Goal: Task Accomplishment & Management: Manage account settings

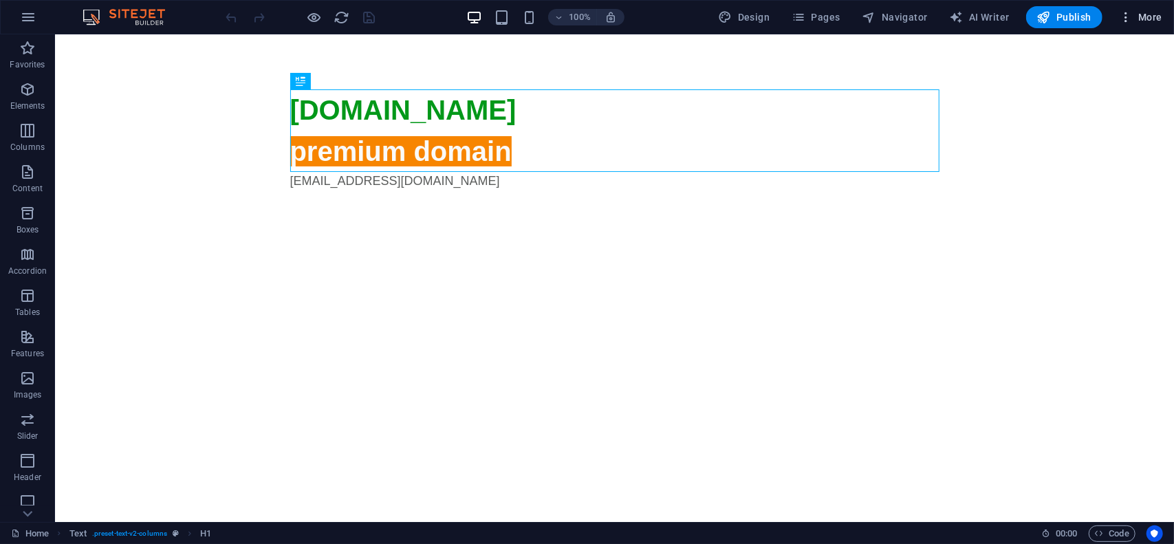
click at [1139, 17] on span "More" at bounding box center [1140, 17] width 43 height 14
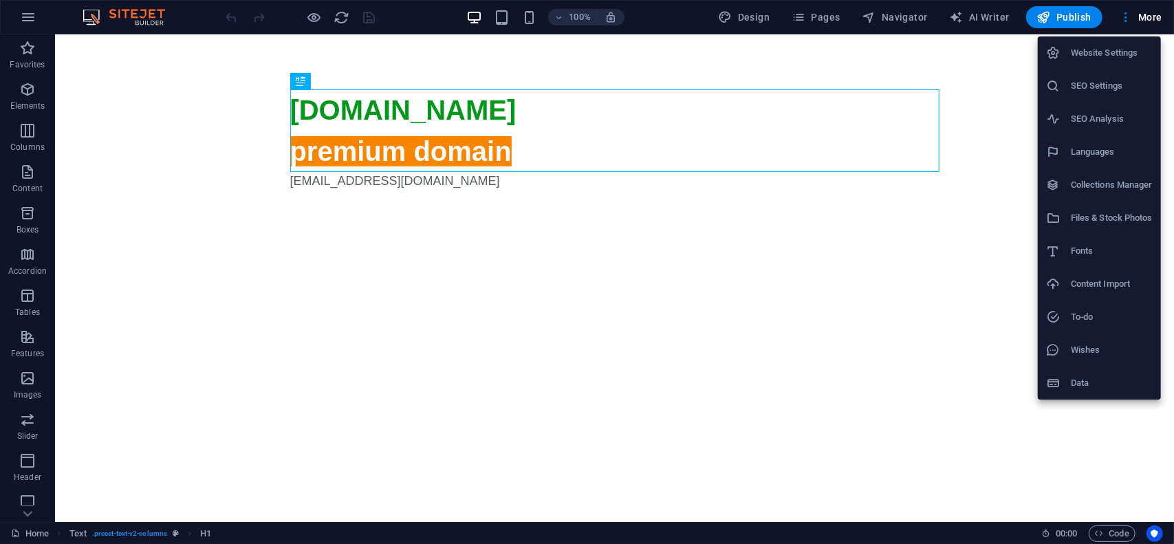
click at [1114, 45] on h6 "Website Settings" at bounding box center [1112, 53] width 82 height 17
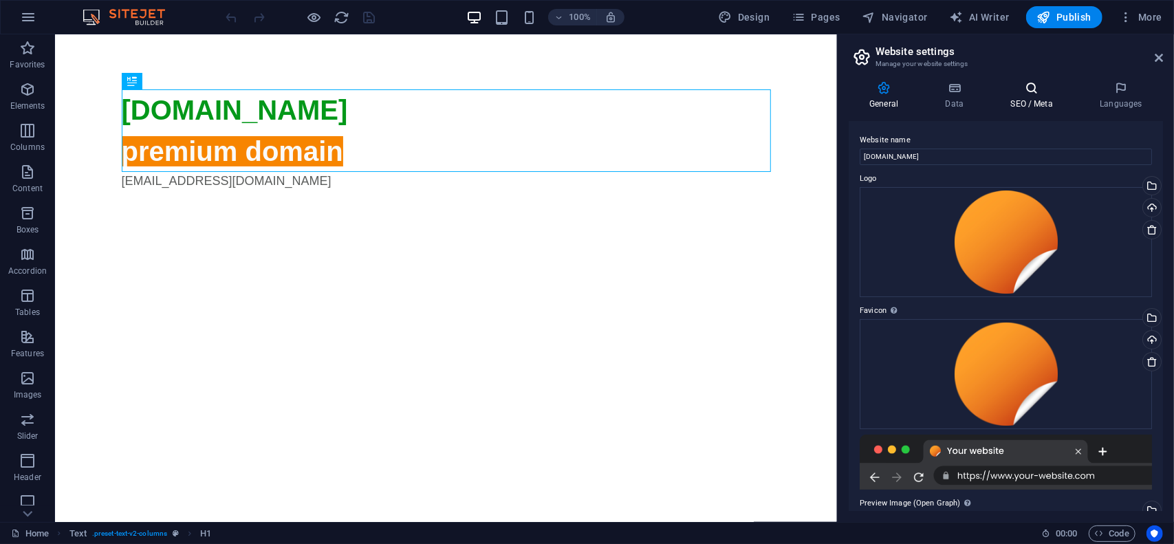
click at [1028, 91] on icon at bounding box center [1032, 88] width 84 height 14
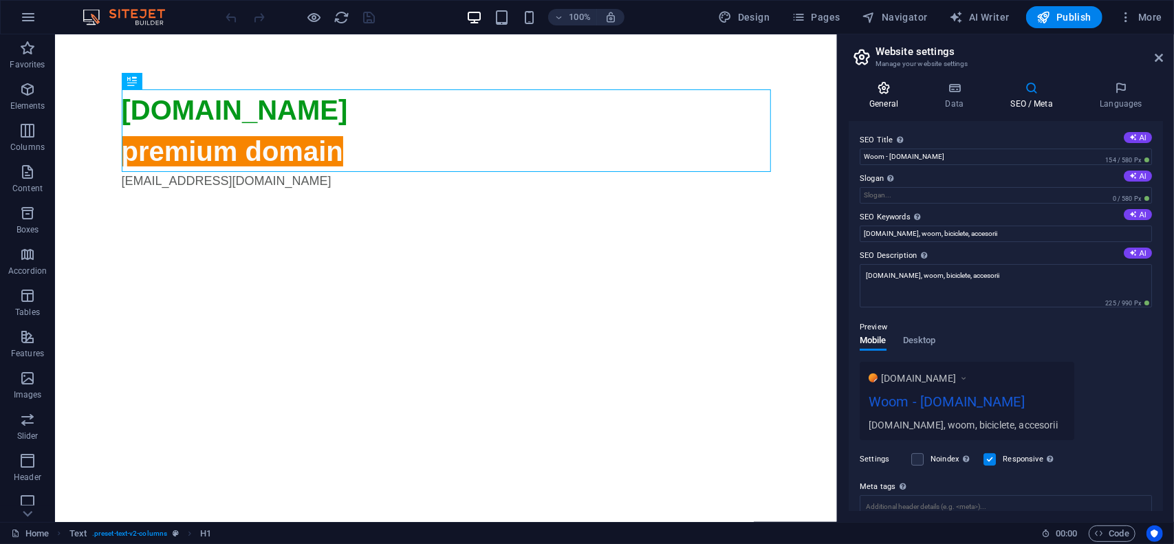
drag, startPoint x: 878, startPoint y: 92, endPoint x: 944, endPoint y: 126, distance: 74.7
click at [878, 91] on icon at bounding box center [884, 88] width 70 height 14
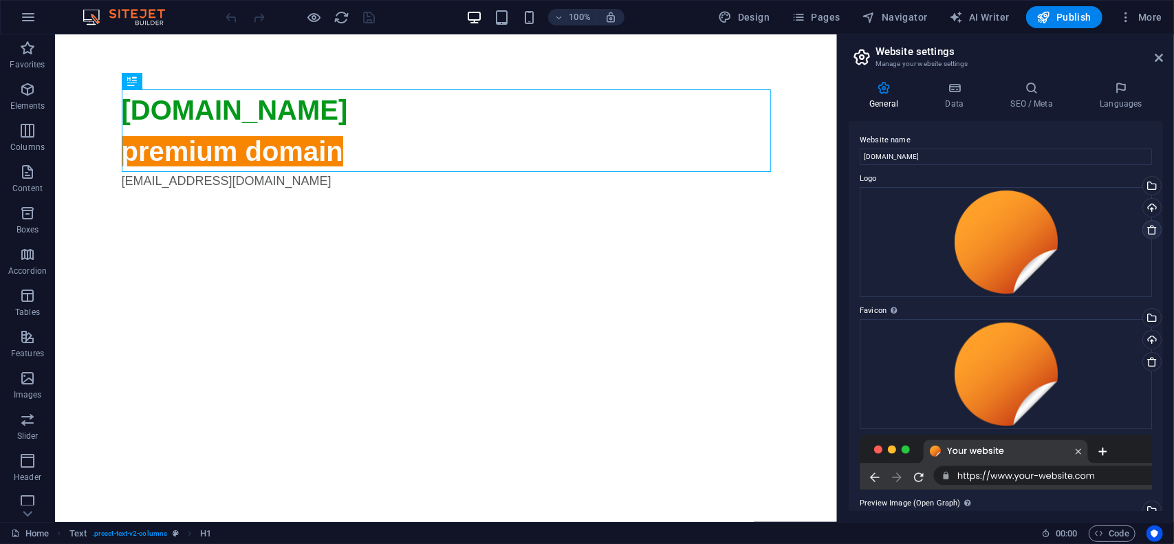
click at [1149, 227] on icon at bounding box center [1152, 229] width 11 height 11
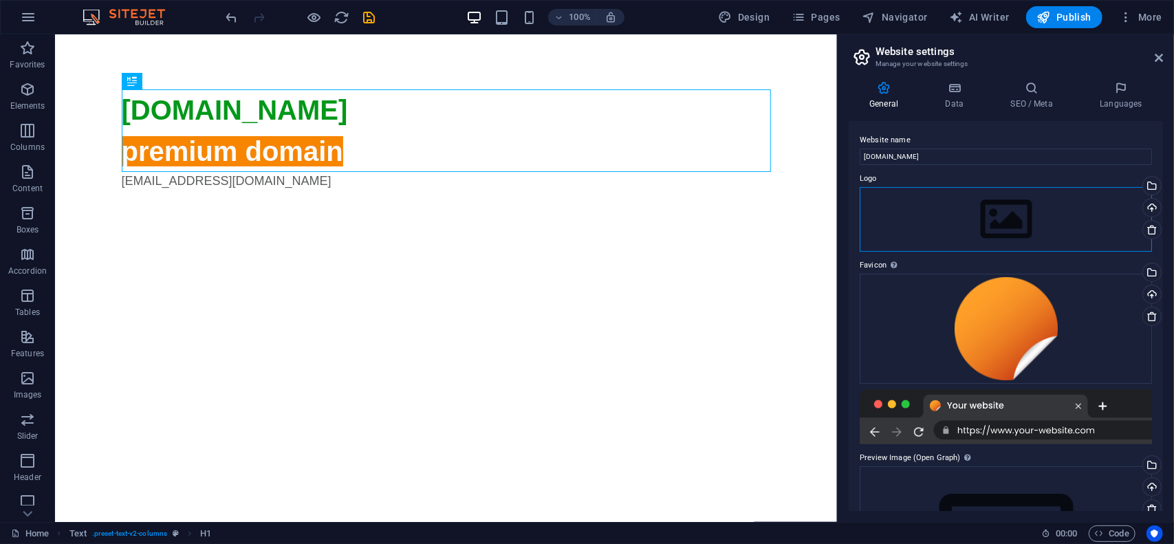
click at [975, 213] on div "Drag files here, click to choose files or select files from Files or our free s…" at bounding box center [1006, 219] width 292 height 65
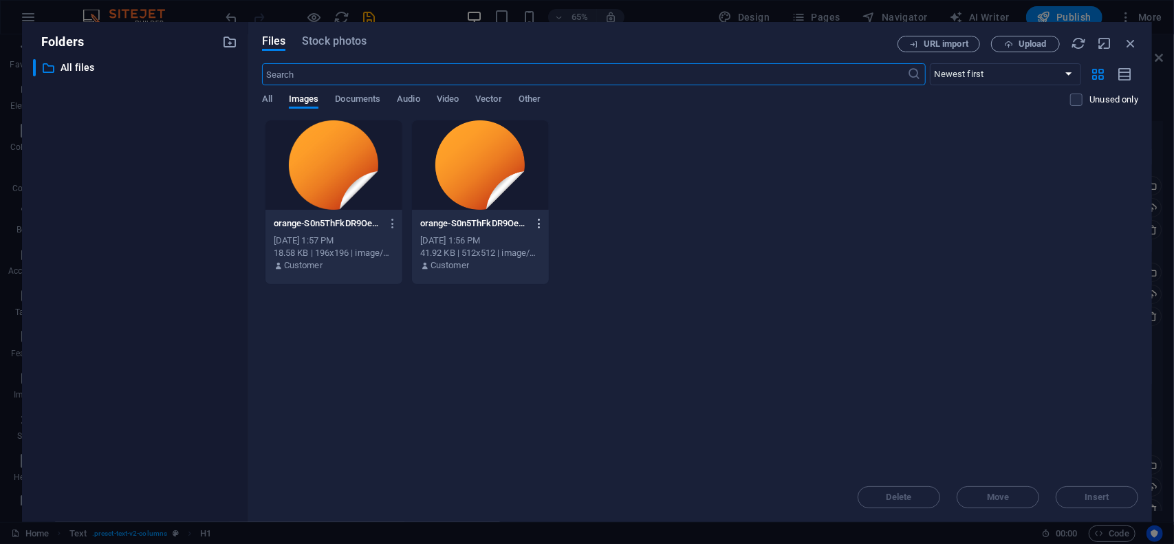
click at [541, 223] on icon "button" at bounding box center [539, 223] width 13 height 12
click at [541, 490] on h6 "Delete" at bounding box center [548, 490] width 58 height 17
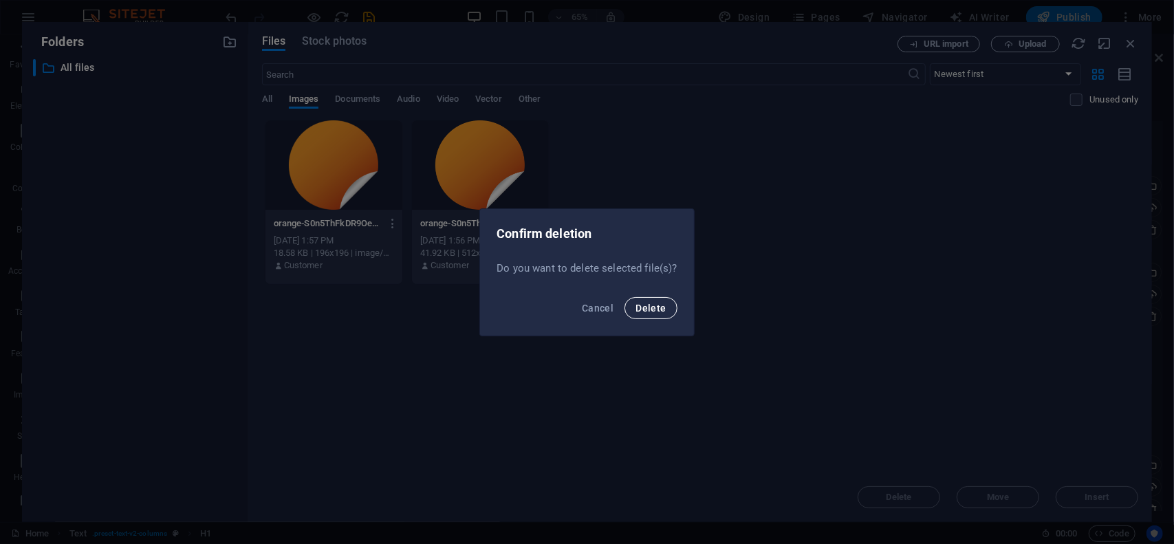
drag, startPoint x: 664, startPoint y: 310, endPoint x: 483, endPoint y: 277, distance: 184.5
click at [664, 310] on span "Delete" at bounding box center [651, 308] width 30 height 11
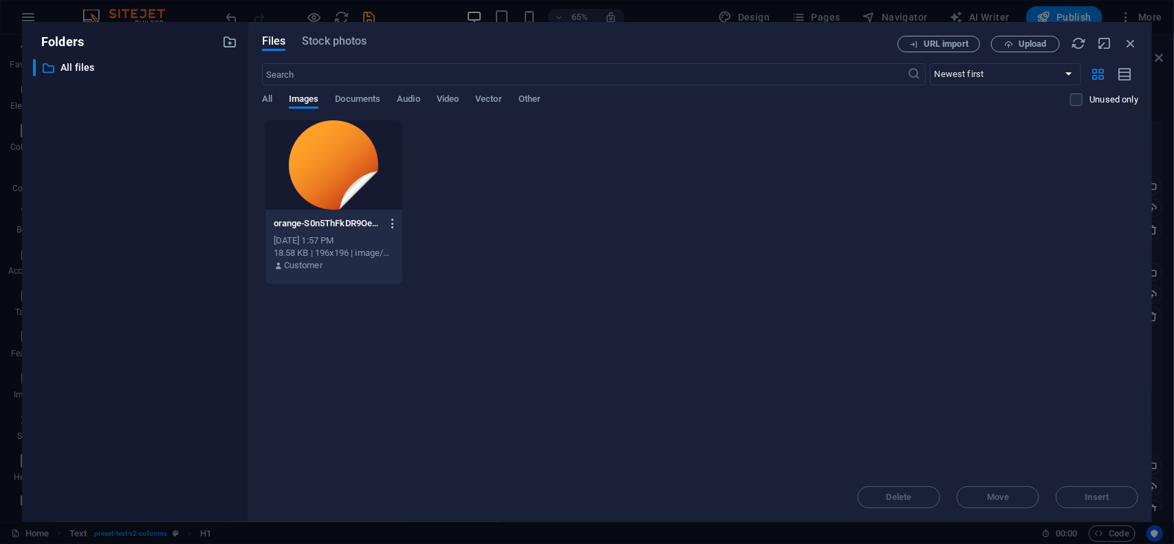
click at [393, 225] on icon "button" at bounding box center [393, 223] width 13 height 12
click at [400, 483] on h6 "Delete" at bounding box center [401, 490] width 58 height 17
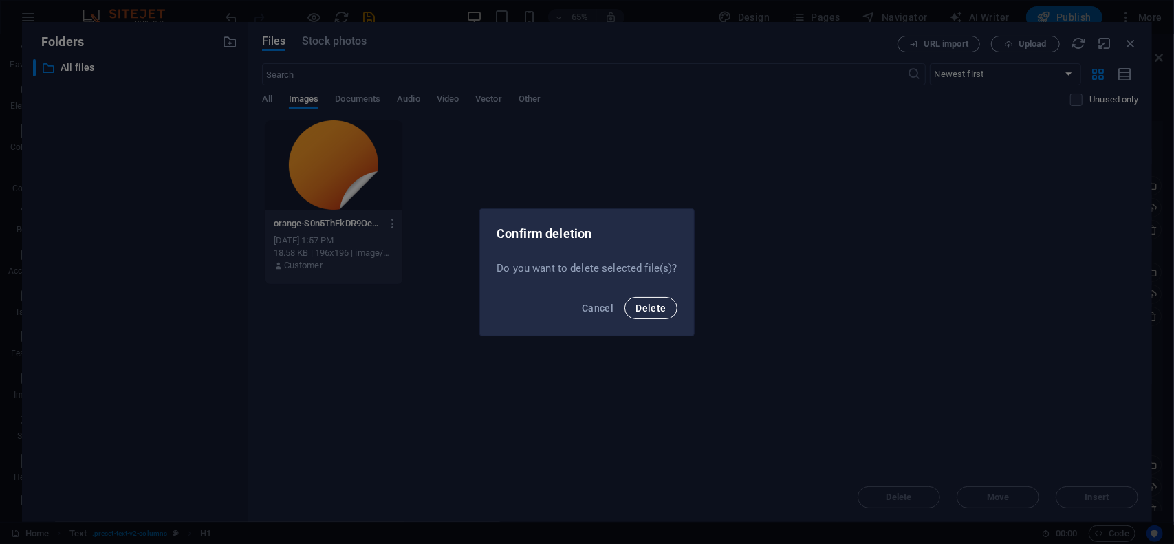
click at [644, 309] on span "Delete" at bounding box center [651, 308] width 30 height 11
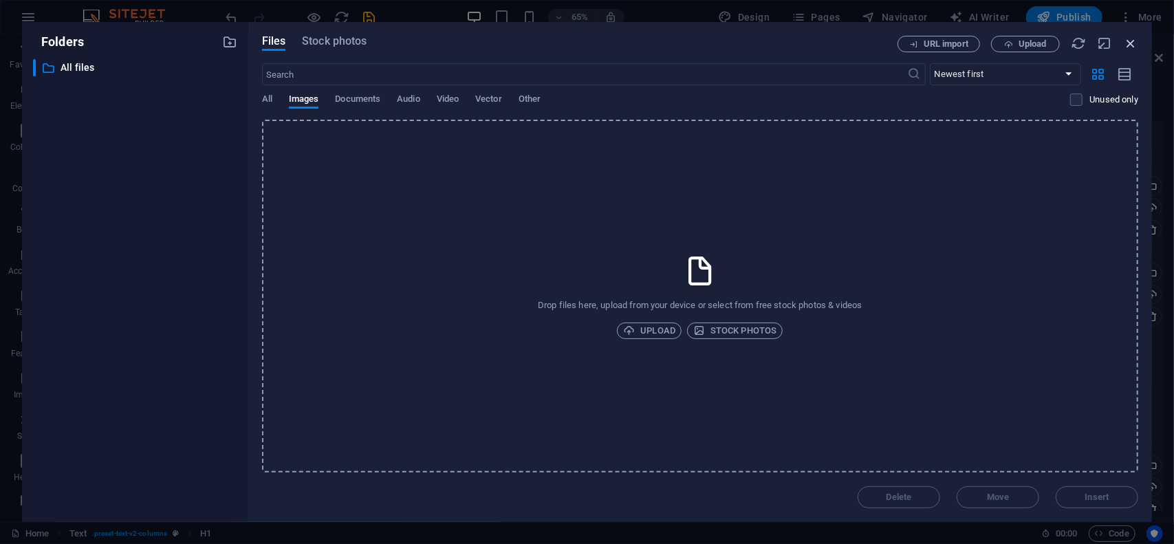
click at [1128, 42] on icon "button" at bounding box center [1130, 43] width 15 height 15
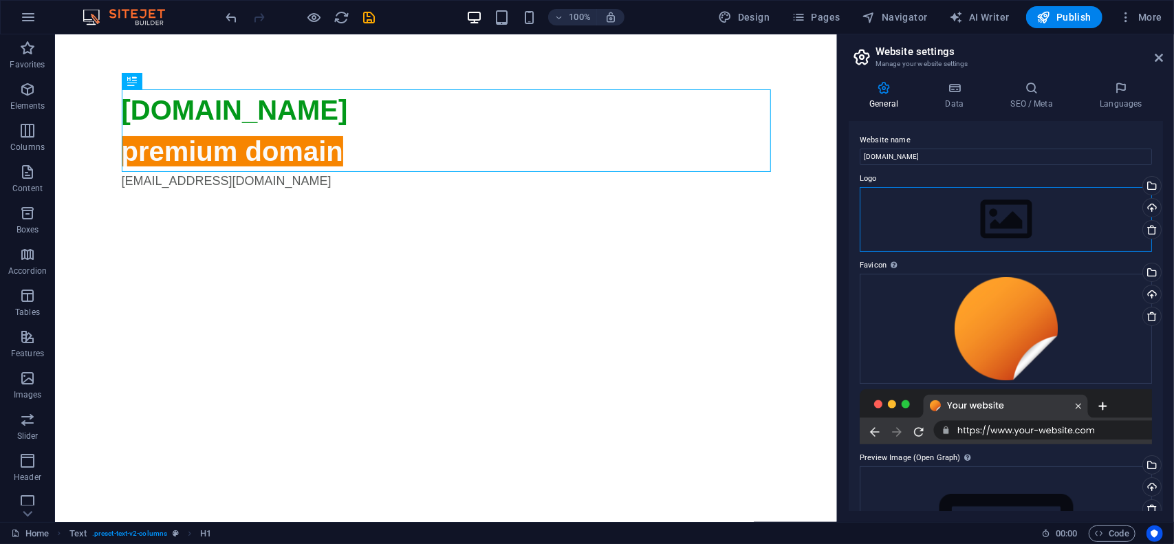
click at [1007, 224] on div "Drag files here, click to choose files or select files from Files or our free s…" at bounding box center [1006, 219] width 292 height 65
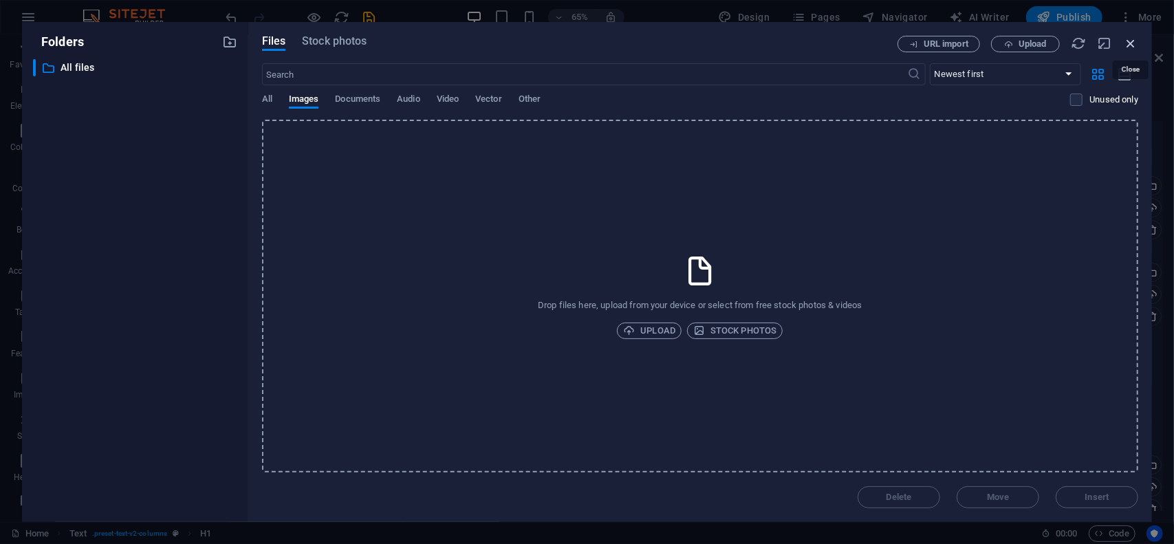
click at [1127, 38] on icon "button" at bounding box center [1130, 43] width 15 height 15
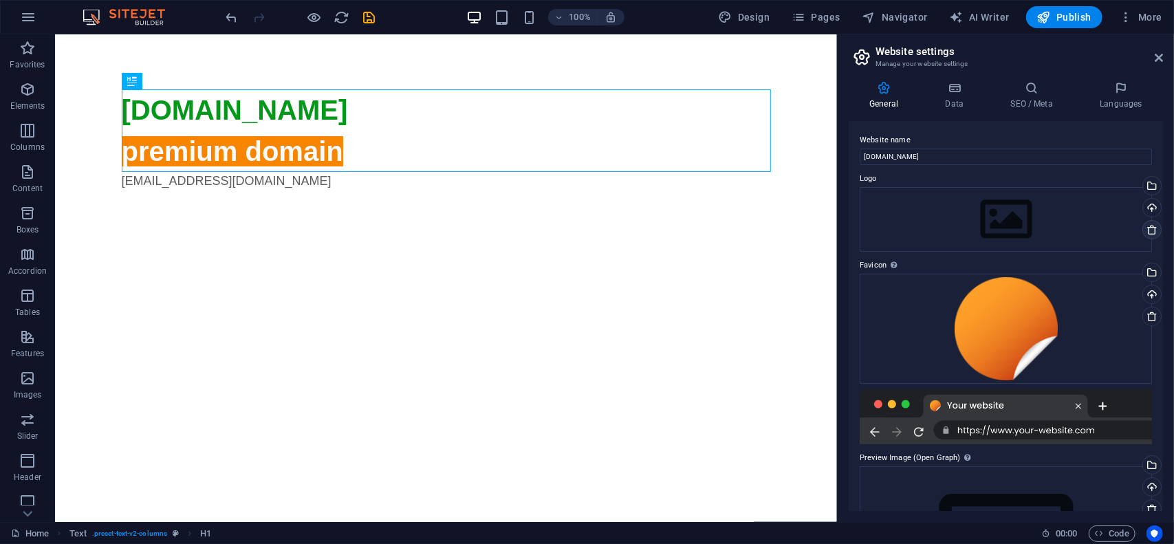
click at [1147, 230] on icon at bounding box center [1152, 229] width 11 height 11
click at [1025, 338] on div "Drag files here, click to choose files or select files from Files or our free s…" at bounding box center [1006, 329] width 292 height 110
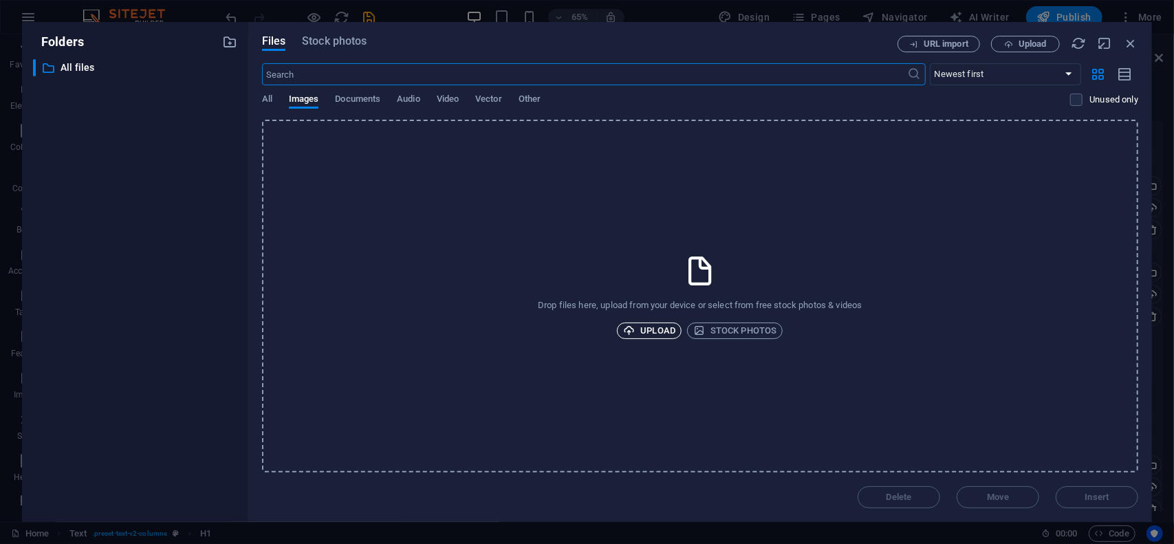
click at [660, 334] on span "Upload" at bounding box center [649, 331] width 52 height 17
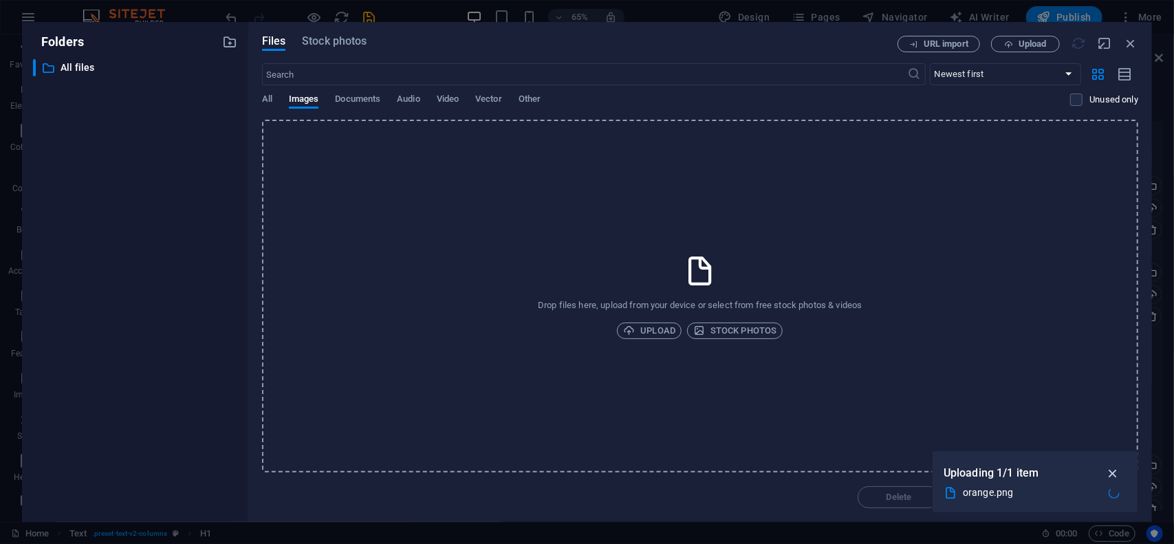
click at [1109, 473] on icon "button" at bounding box center [1113, 473] width 16 height 15
click at [1131, 47] on icon "button" at bounding box center [1130, 43] width 15 height 15
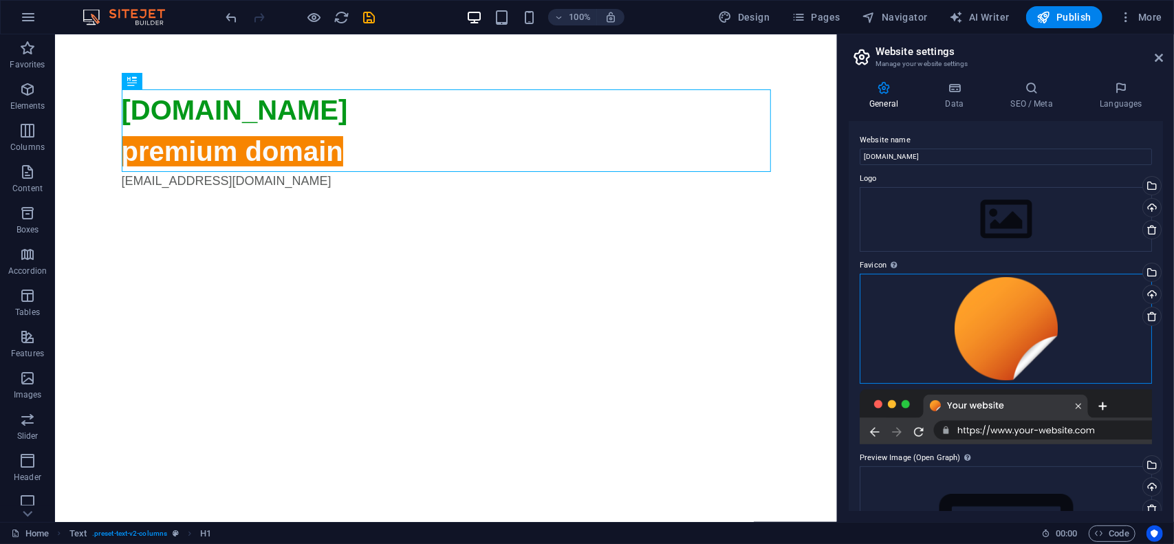
click at [1026, 325] on div "Drag files here, click to choose files or select files from Files or our free s…" at bounding box center [1006, 329] width 292 height 110
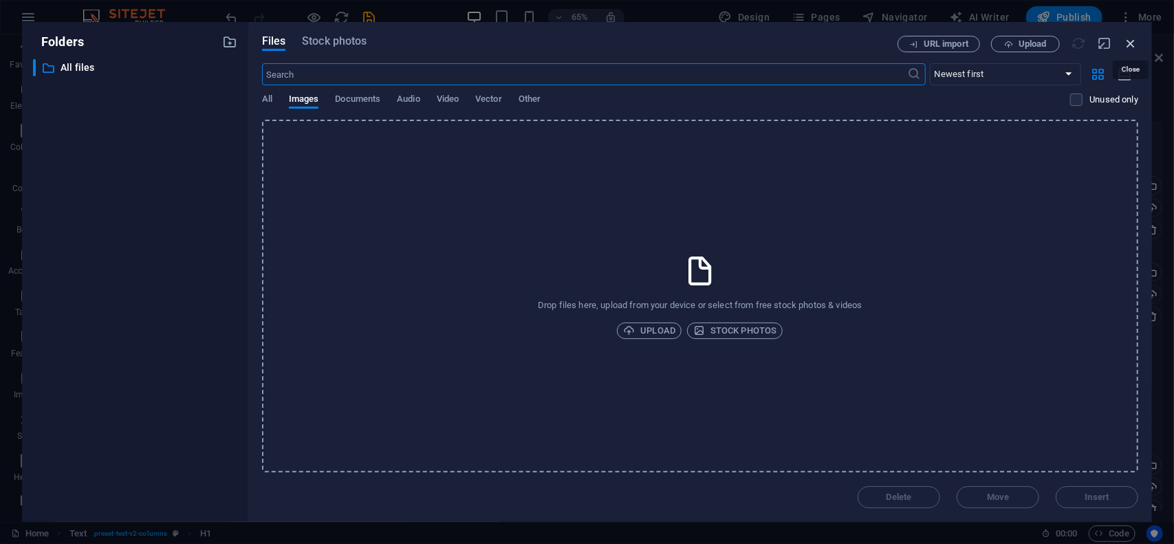
click at [1133, 43] on icon "button" at bounding box center [1130, 43] width 15 height 15
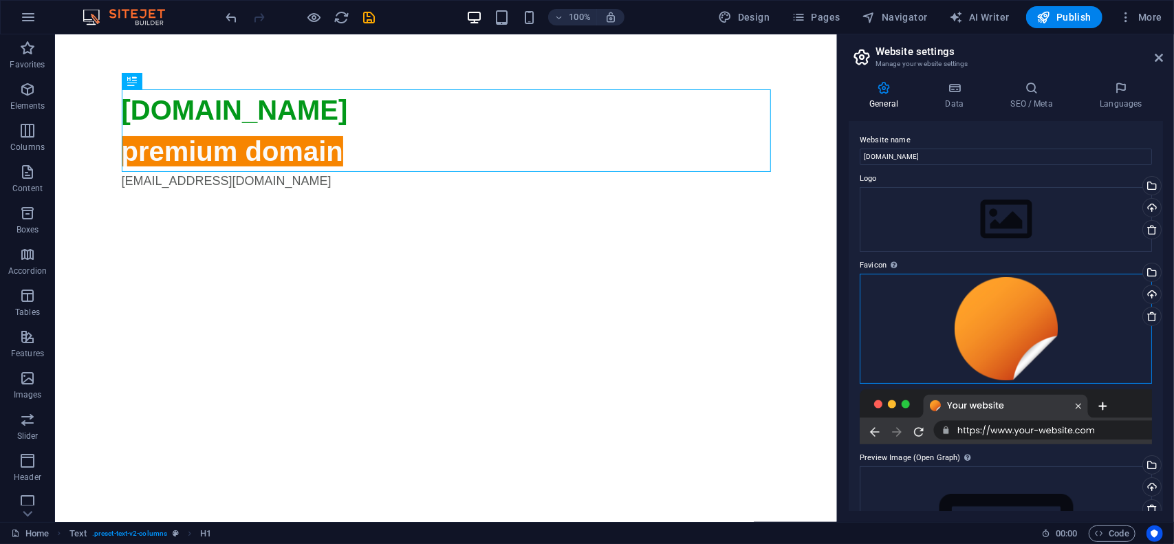
click at [1065, 304] on div "Drag files here, click to choose files or select files from Files or our free s…" at bounding box center [1006, 329] width 292 height 110
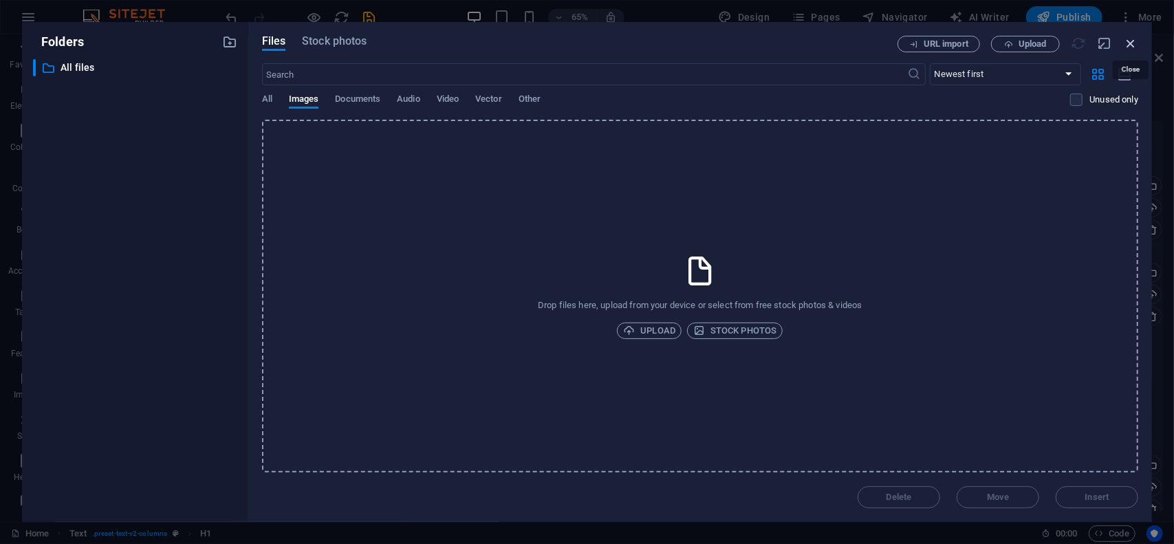
click at [1131, 40] on icon "button" at bounding box center [1130, 43] width 15 height 15
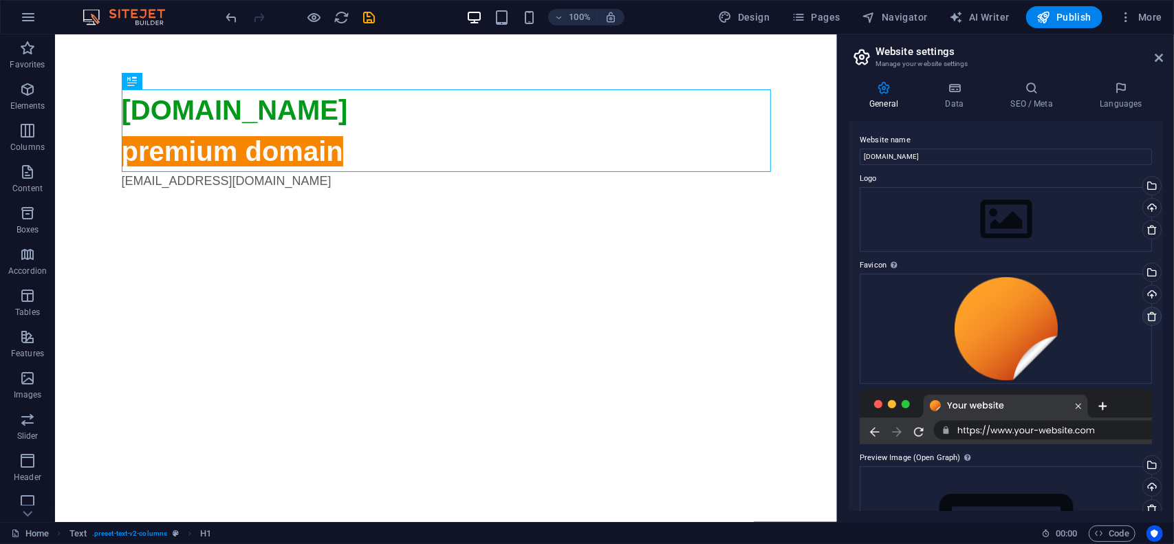
click at [1151, 317] on icon at bounding box center [1152, 316] width 11 height 11
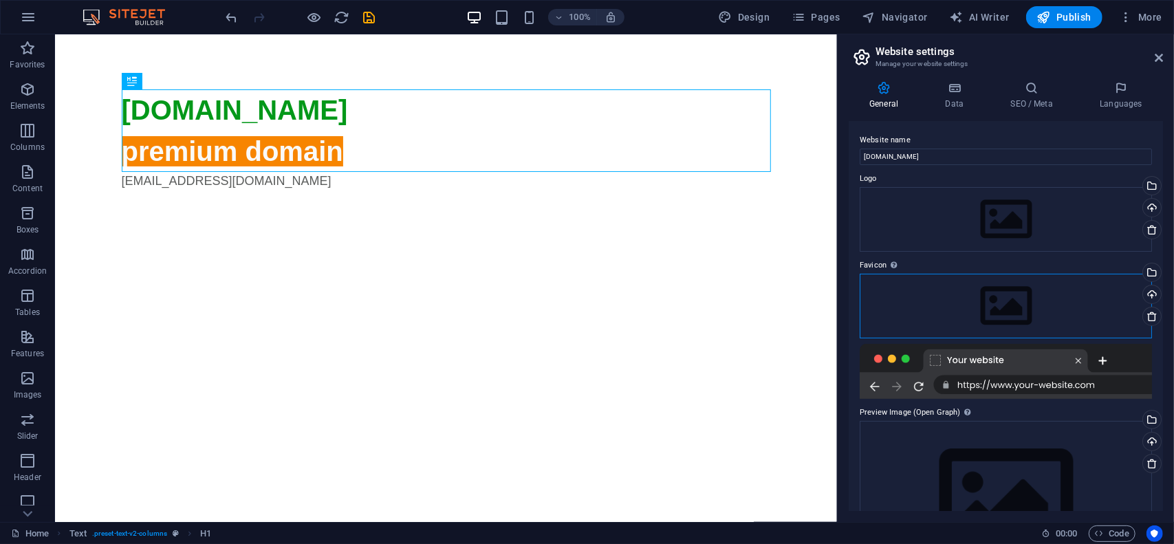
click at [977, 309] on div "Drag files here, click to choose files or select files from Files or our free s…" at bounding box center [1006, 306] width 292 height 65
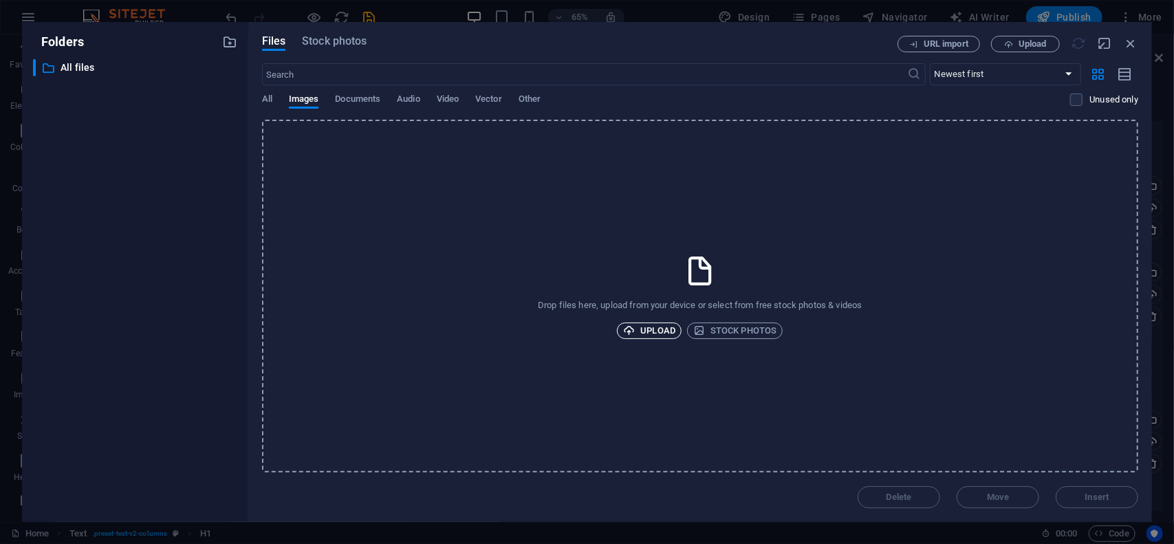
click at [656, 334] on span "Upload" at bounding box center [649, 331] width 52 height 17
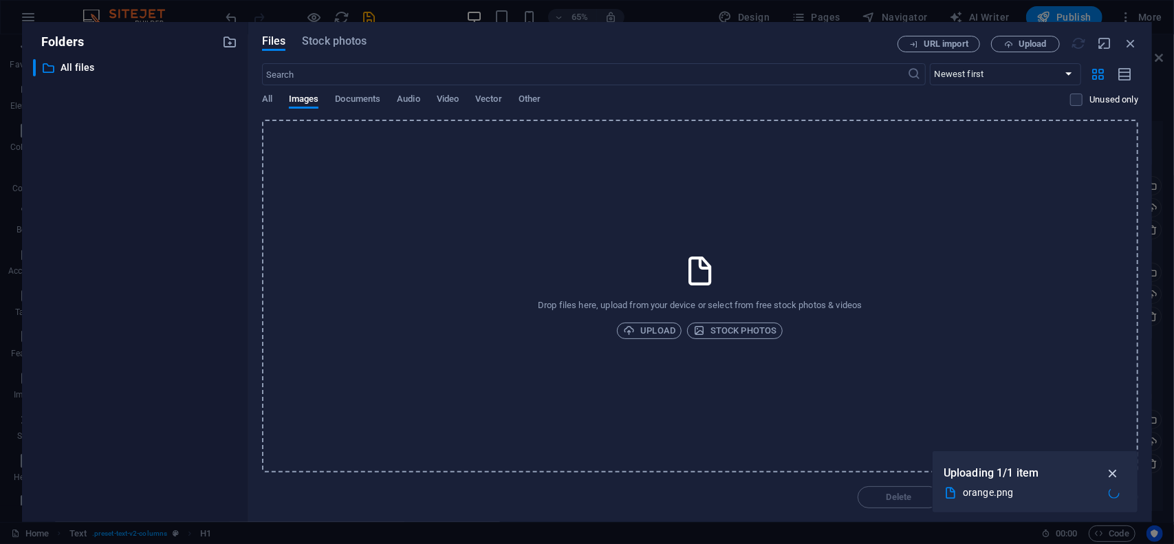
click at [1115, 473] on icon "button" at bounding box center [1113, 473] width 16 height 15
click at [1129, 44] on icon "button" at bounding box center [1130, 43] width 15 height 15
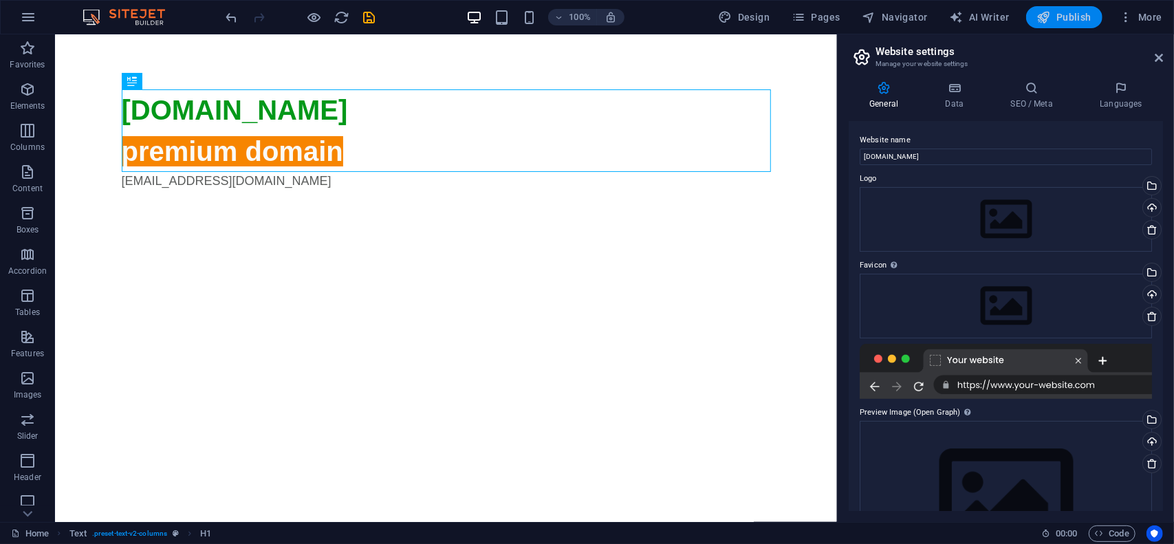
click at [1081, 19] on span "Publish" at bounding box center [1064, 17] width 54 height 14
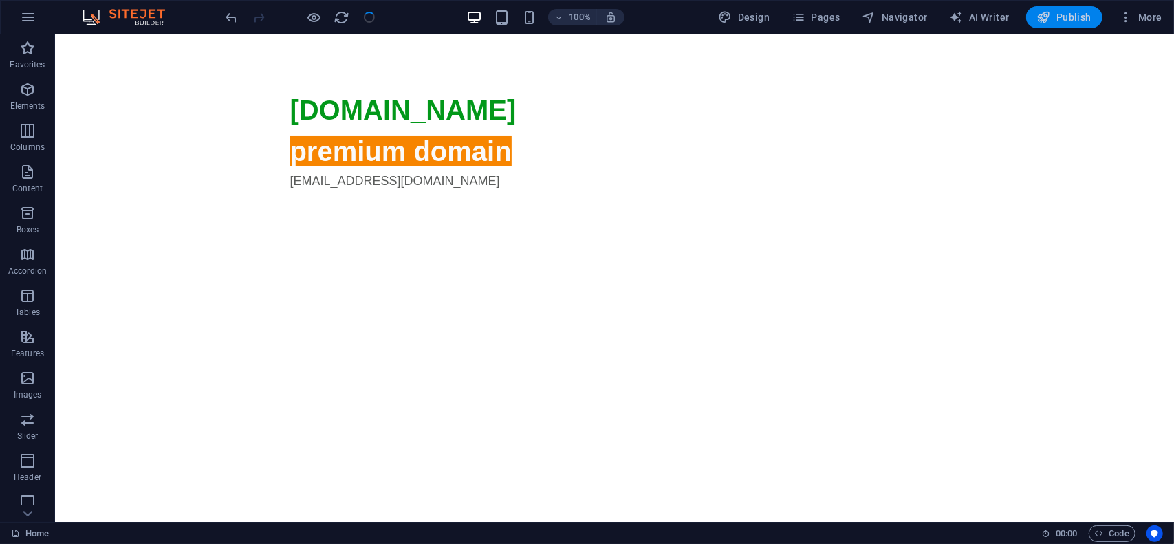
click at [1072, 14] on span "Publish" at bounding box center [1064, 17] width 54 height 14
click at [1062, 12] on span "Publish" at bounding box center [1064, 17] width 54 height 14
click at [1139, 21] on button "More" at bounding box center [1141, 17] width 54 height 22
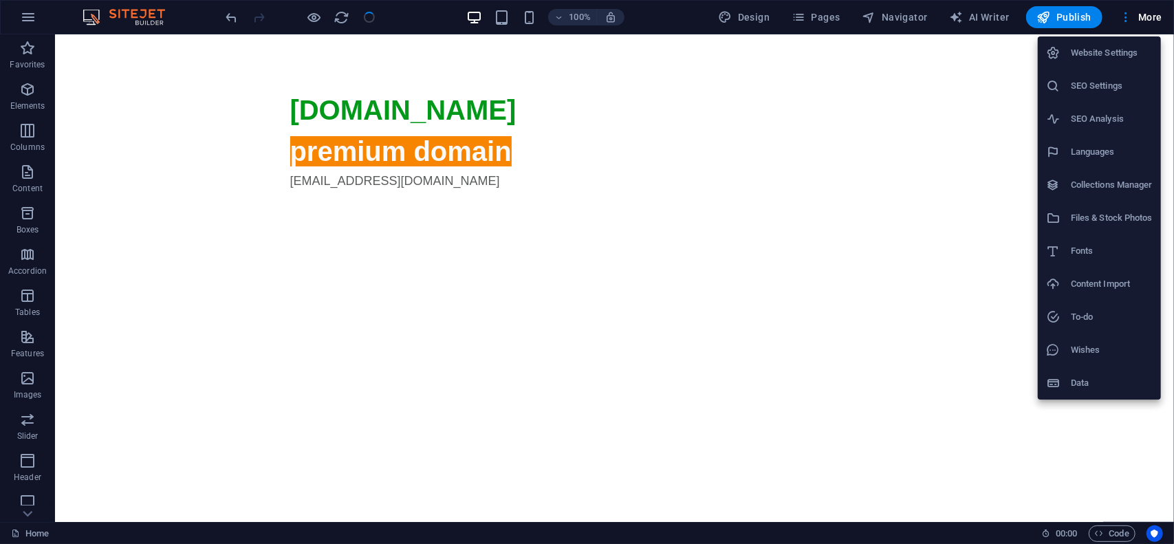
click at [1113, 54] on h6 "Website Settings" at bounding box center [1112, 53] width 82 height 17
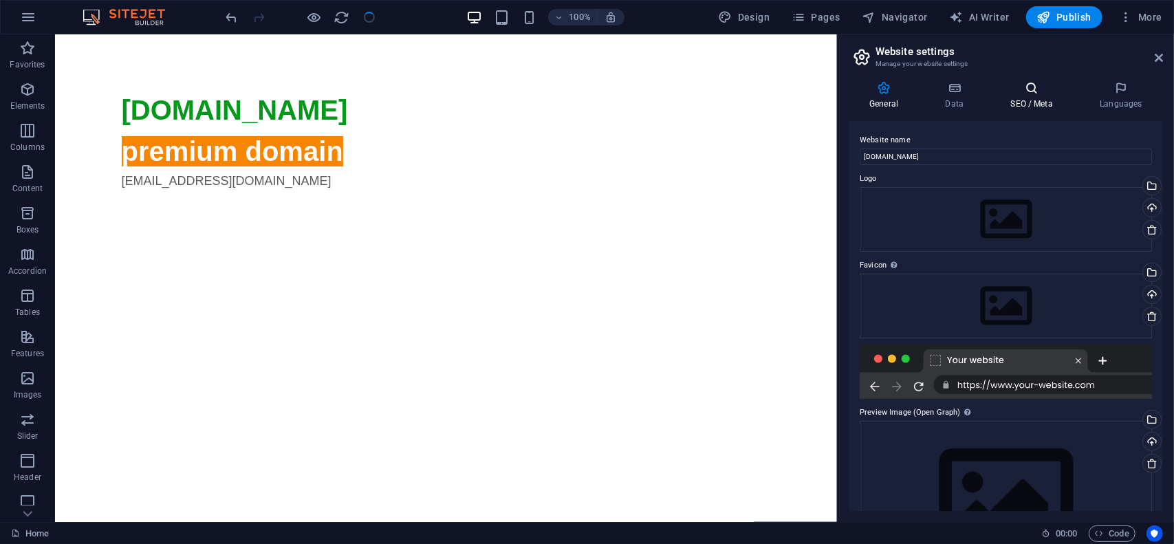
click at [1013, 93] on icon at bounding box center [1032, 88] width 84 height 14
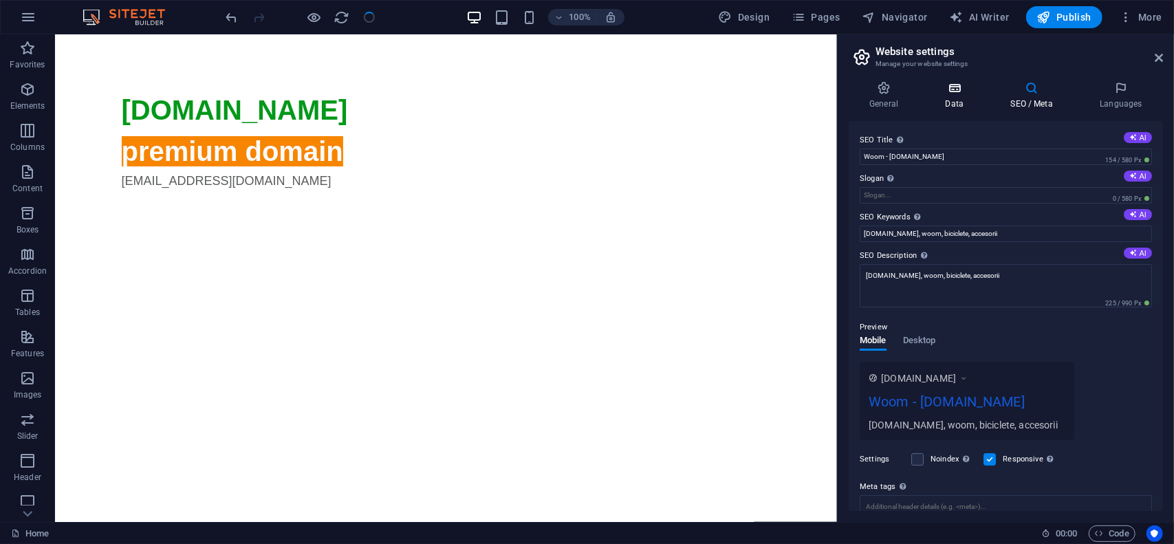
click at [953, 94] on icon at bounding box center [954, 88] width 60 height 14
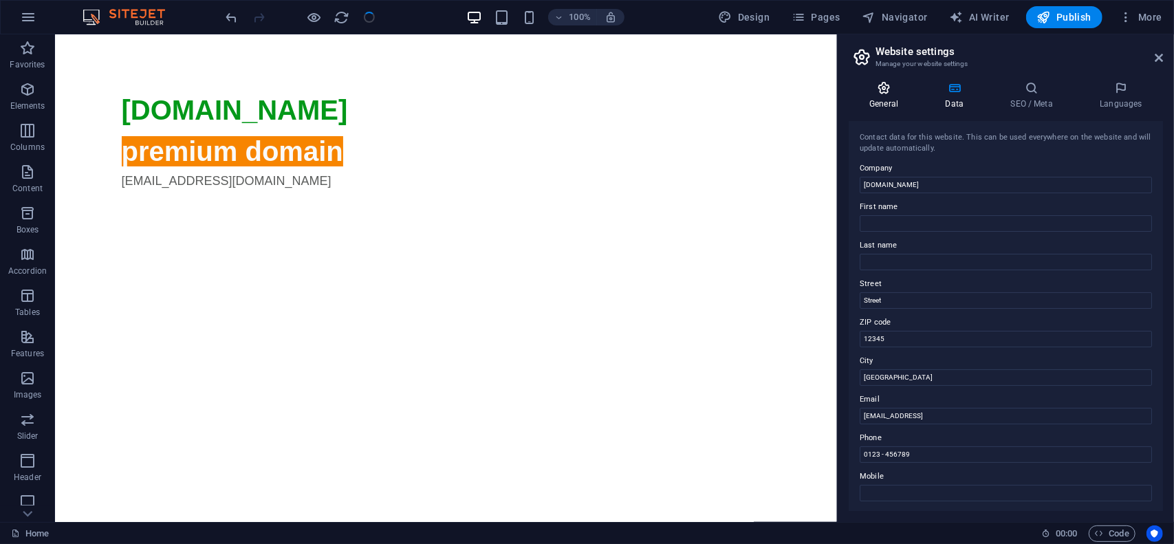
click at [893, 90] on icon at bounding box center [884, 88] width 70 height 14
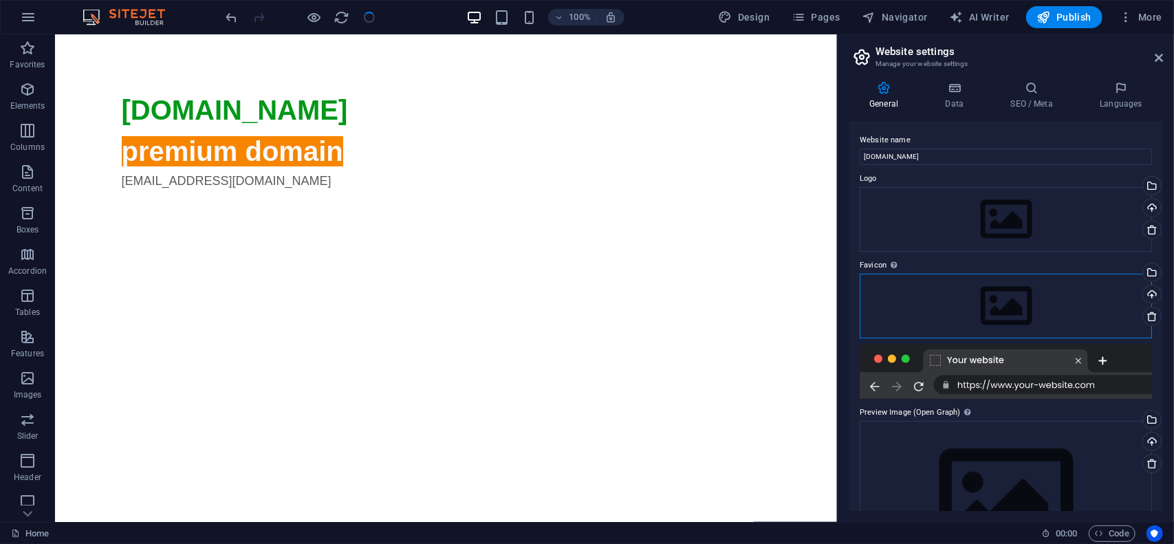
click at [997, 292] on div "Drag files here, click to choose files or select files from Files or our free s…" at bounding box center [1006, 306] width 292 height 65
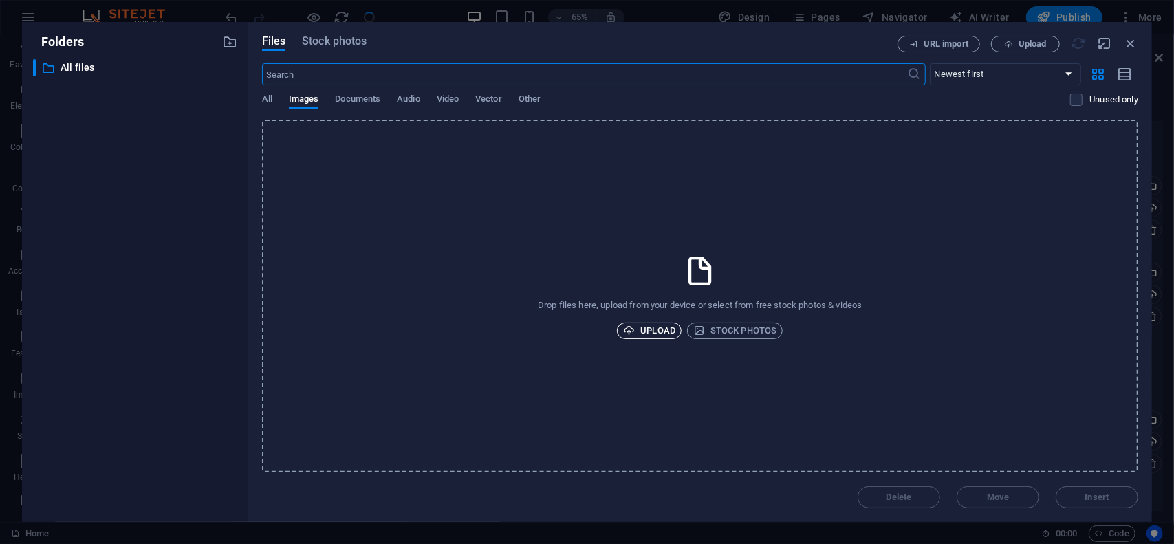
click at [659, 331] on span "Upload" at bounding box center [649, 331] width 52 height 17
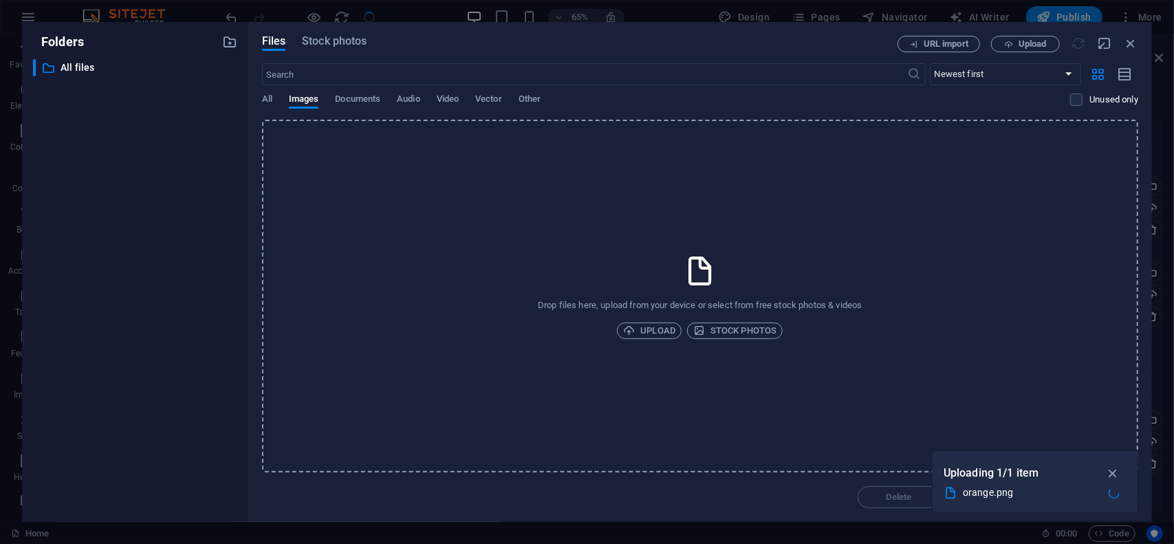
click at [1016, 476] on p "Uploading 1/1 item" at bounding box center [992, 473] width 96 height 18
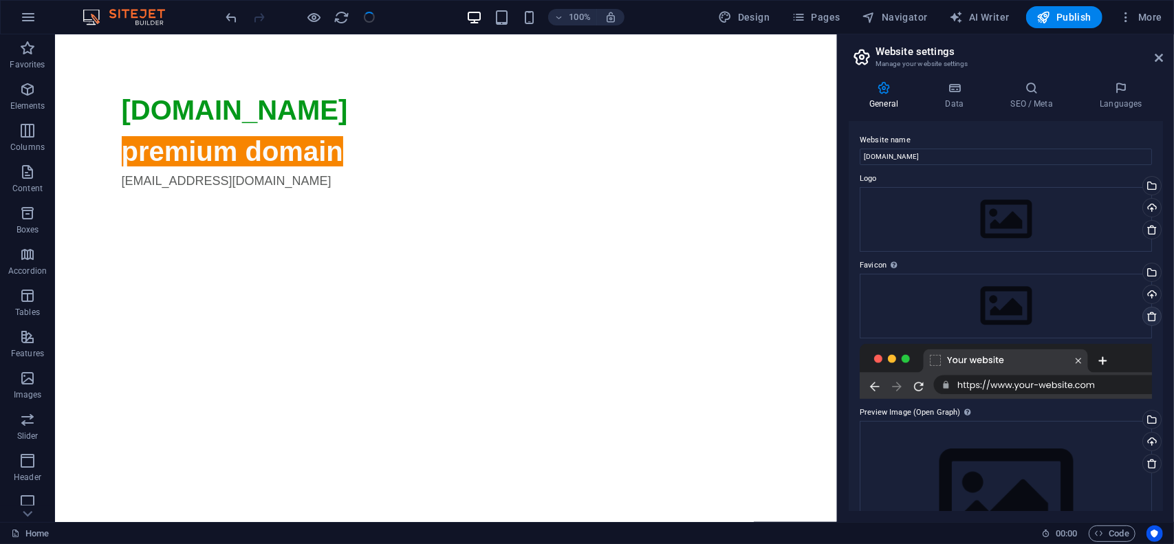
click at [1151, 316] on icon at bounding box center [1152, 316] width 11 height 11
click at [1153, 233] on icon at bounding box center [1152, 229] width 11 height 11
click at [1076, 19] on span "Publish" at bounding box center [1064, 17] width 54 height 14
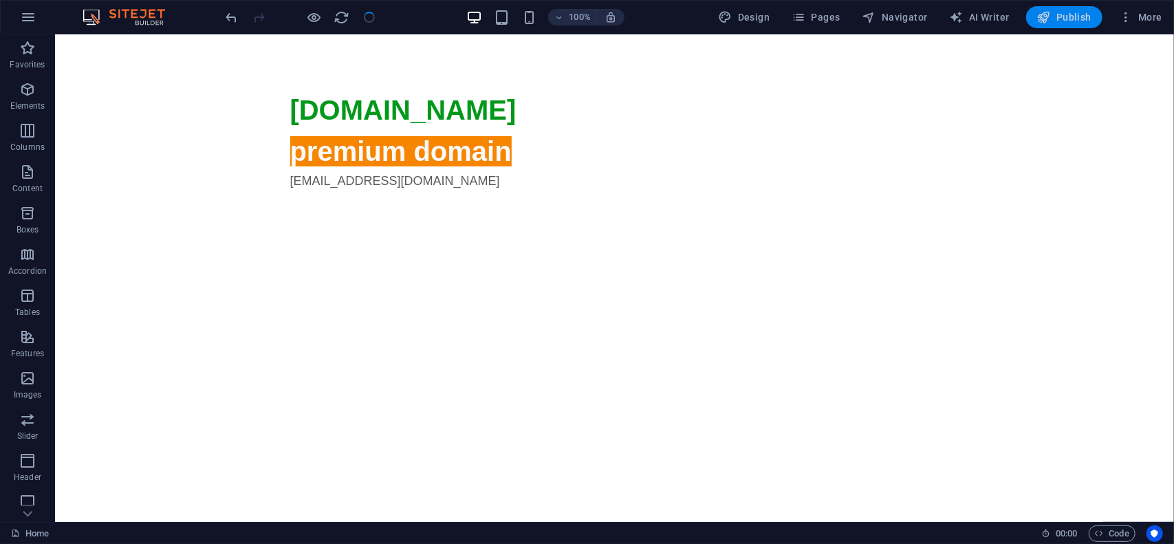
click at [1077, 21] on span "Publish" at bounding box center [1064, 17] width 54 height 14
click at [1066, 15] on span "Publish" at bounding box center [1064, 17] width 54 height 14
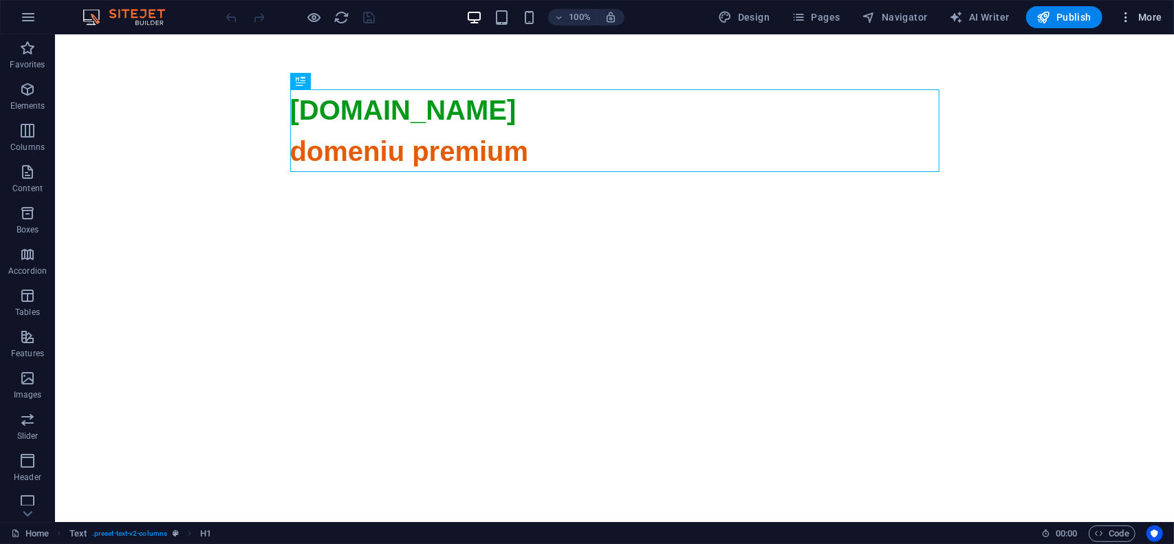
click at [1130, 14] on icon "button" at bounding box center [1126, 17] width 14 height 14
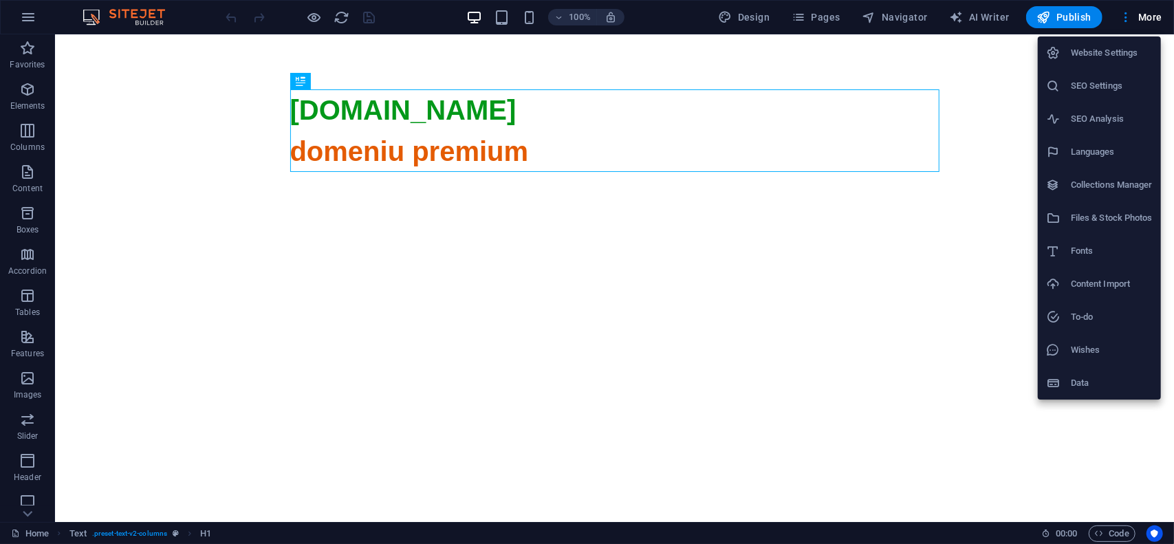
click at [1121, 50] on h6 "Website Settings" at bounding box center [1112, 53] width 82 height 17
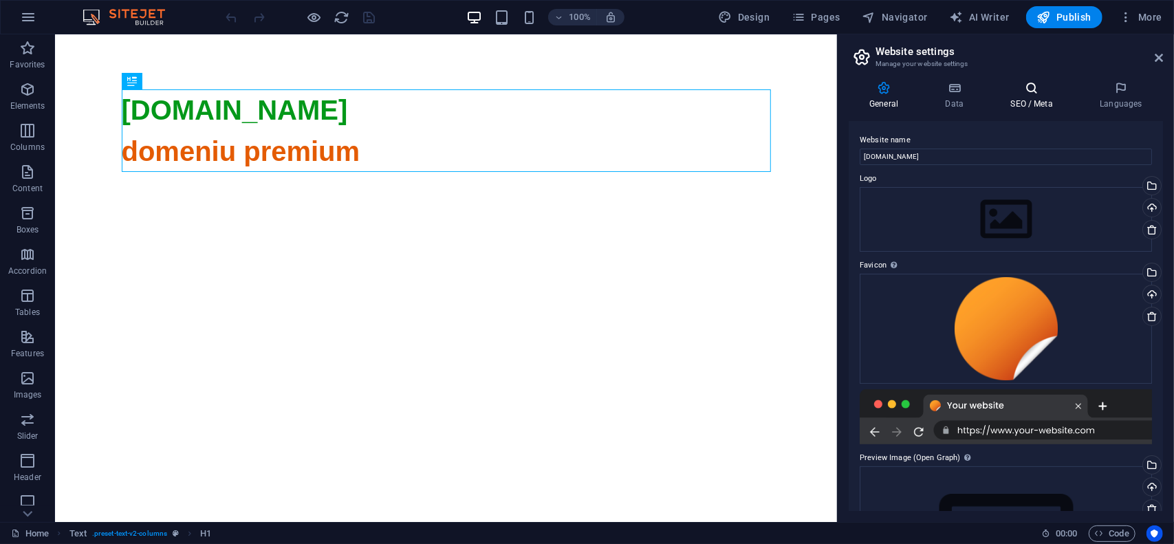
click at [1039, 96] on h4 "SEO / Meta" at bounding box center [1034, 95] width 89 height 29
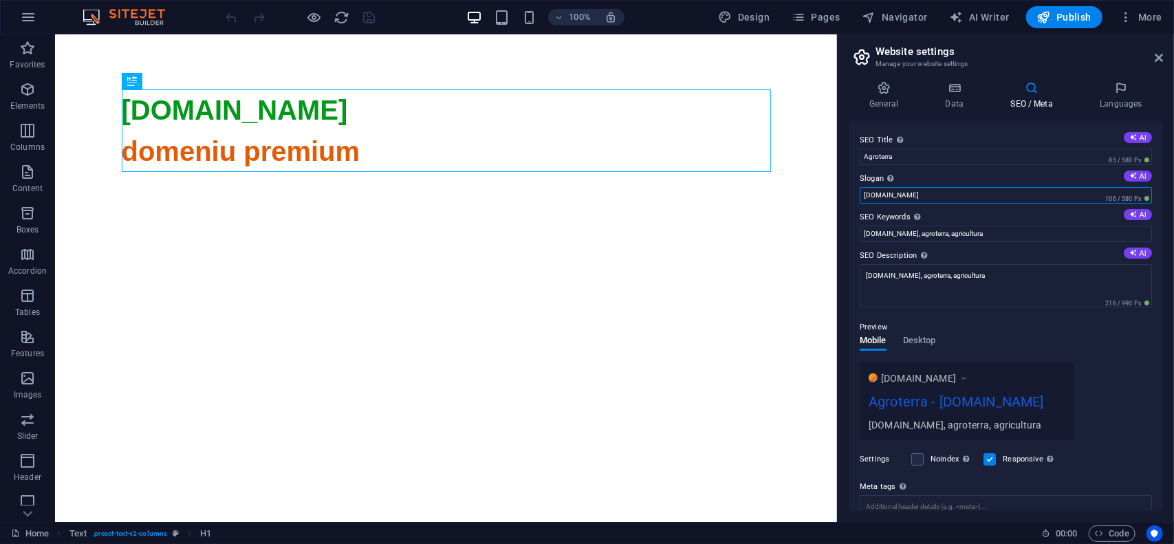
click at [917, 191] on input "agroterra.ro" at bounding box center [1006, 195] width 292 height 17
click at [926, 169] on div "SEO Title The title of your website - make it something that stands out in sear…" at bounding box center [1006, 316] width 314 height 390
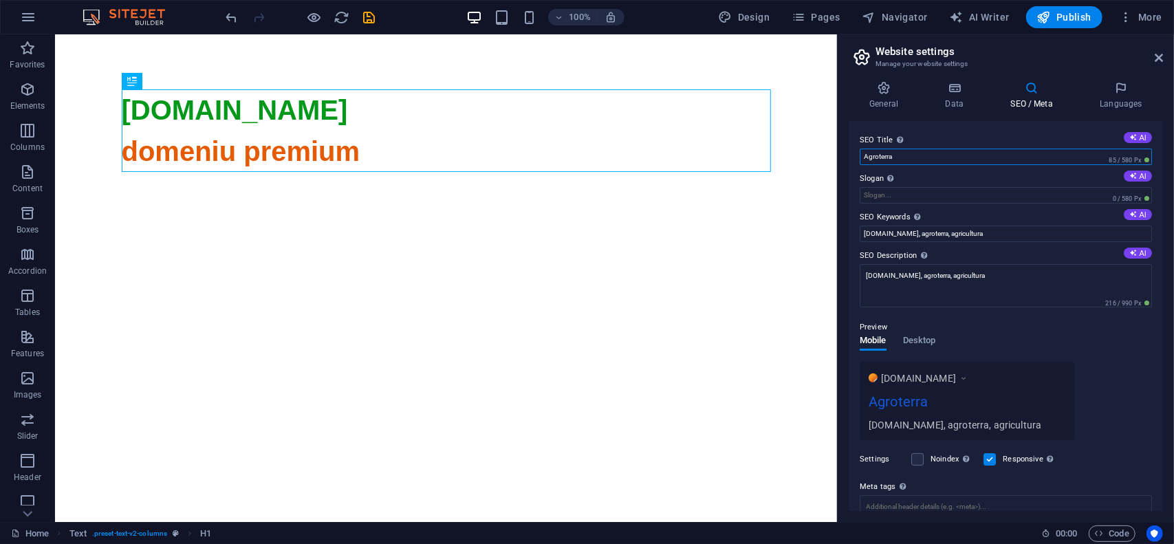
click at [938, 163] on input "Agroterra" at bounding box center [1006, 157] width 292 height 17
paste input "agroterra.ro"
type input "Agroterra - agroterra.ro"
click at [889, 90] on icon at bounding box center [884, 88] width 70 height 14
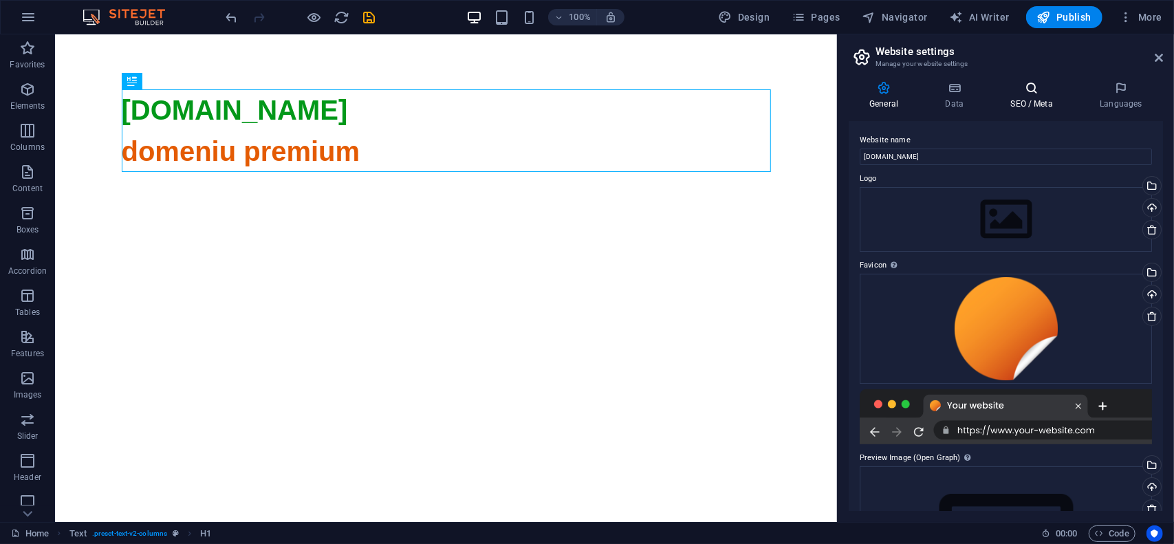
click at [1037, 99] on h4 "SEO / Meta" at bounding box center [1034, 95] width 89 height 29
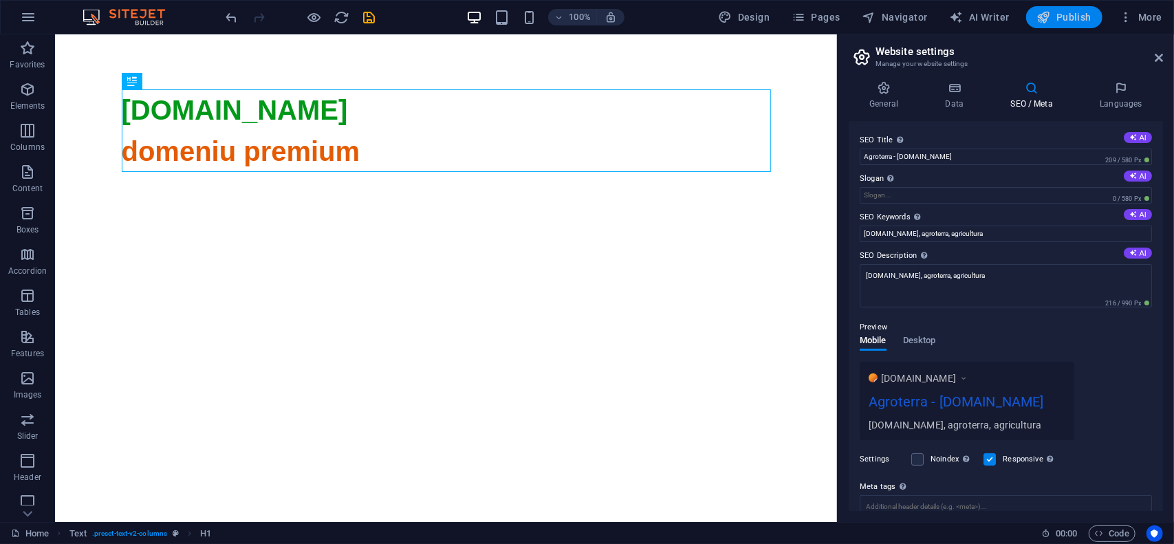
click at [1079, 17] on span "Publish" at bounding box center [1064, 17] width 54 height 14
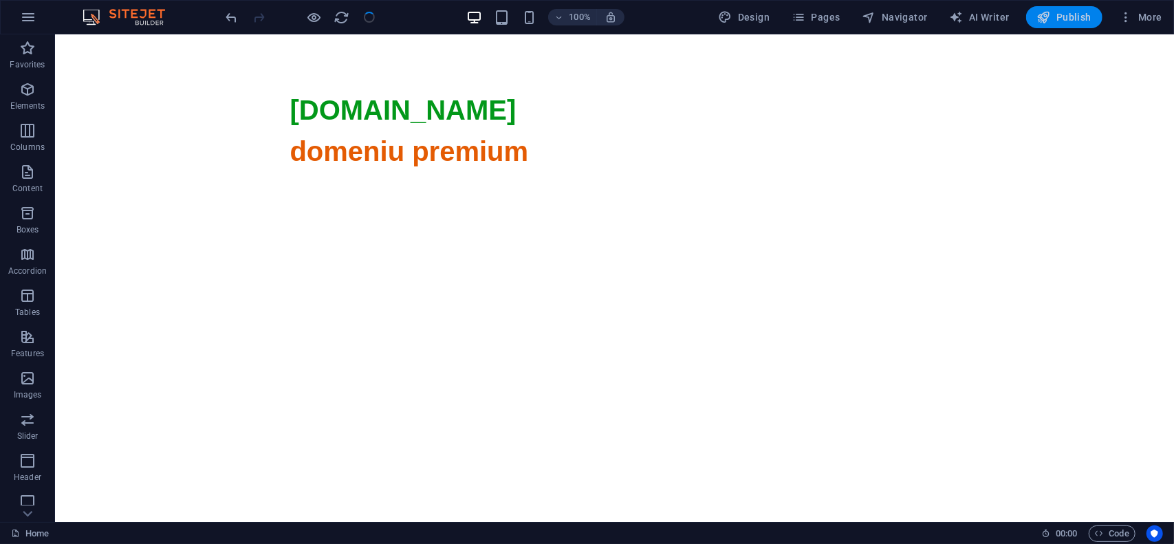
click at [1065, 17] on span "Publish" at bounding box center [1064, 17] width 54 height 14
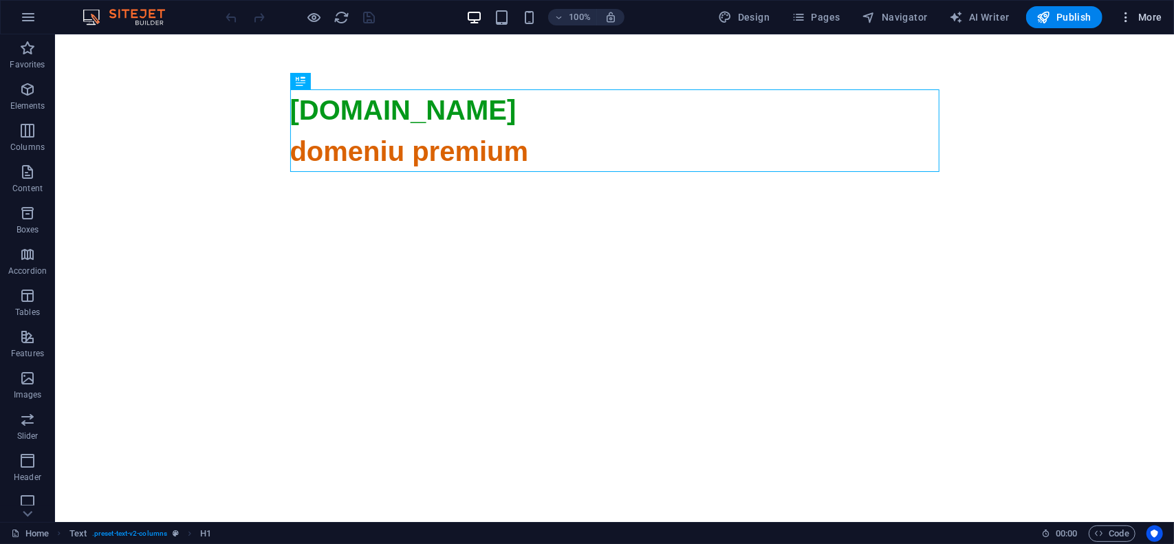
click at [1146, 17] on span "More" at bounding box center [1140, 17] width 43 height 14
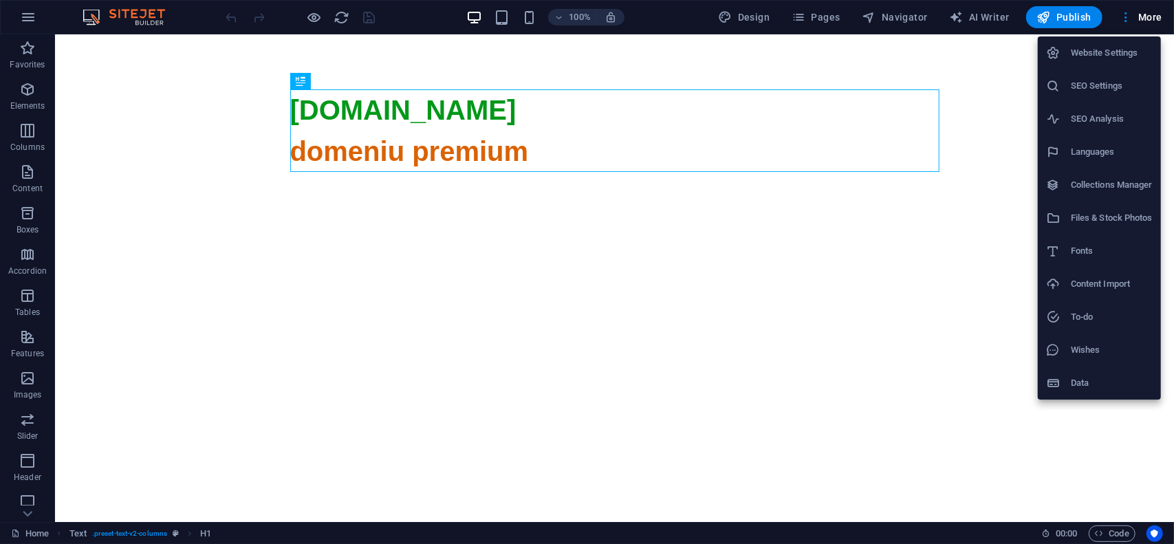
click at [1113, 56] on h6 "Website Settings" at bounding box center [1112, 53] width 82 height 17
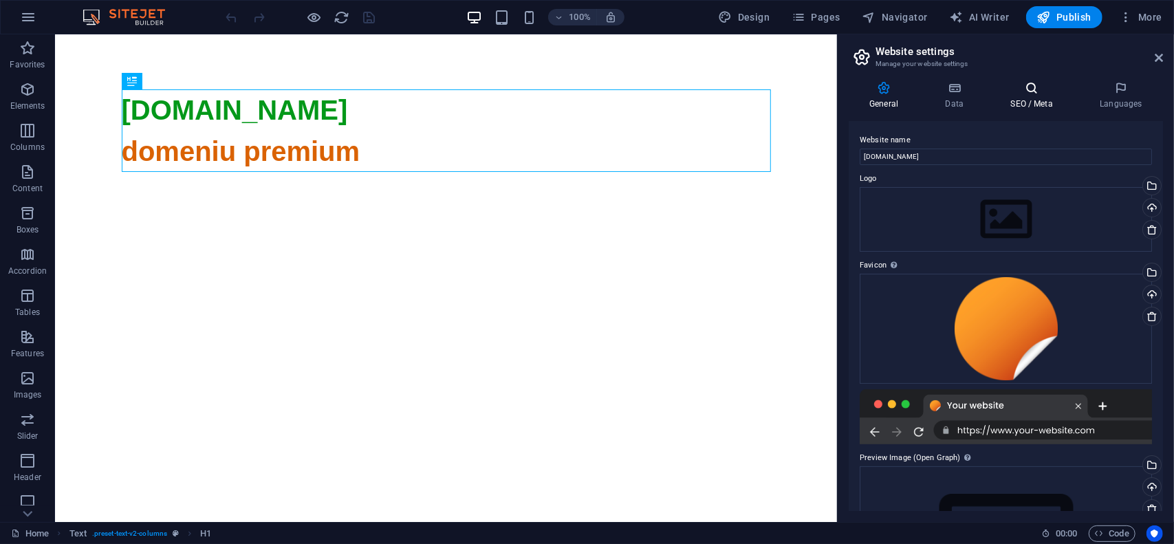
click at [1021, 96] on h4 "SEO / Meta" at bounding box center [1034, 95] width 89 height 29
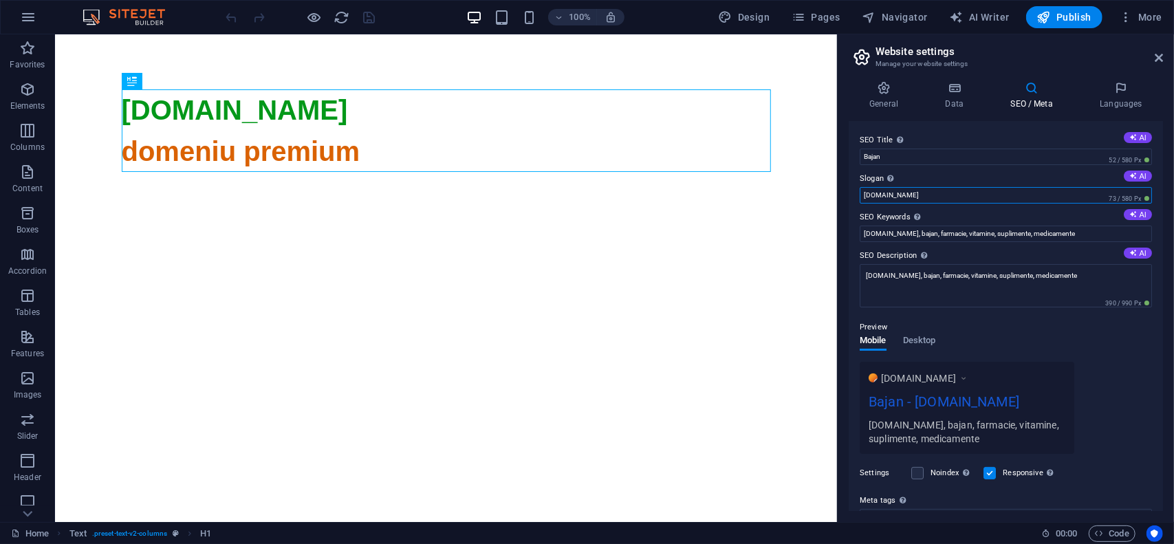
click at [939, 195] on input "bajan.ro" at bounding box center [1006, 195] width 292 height 17
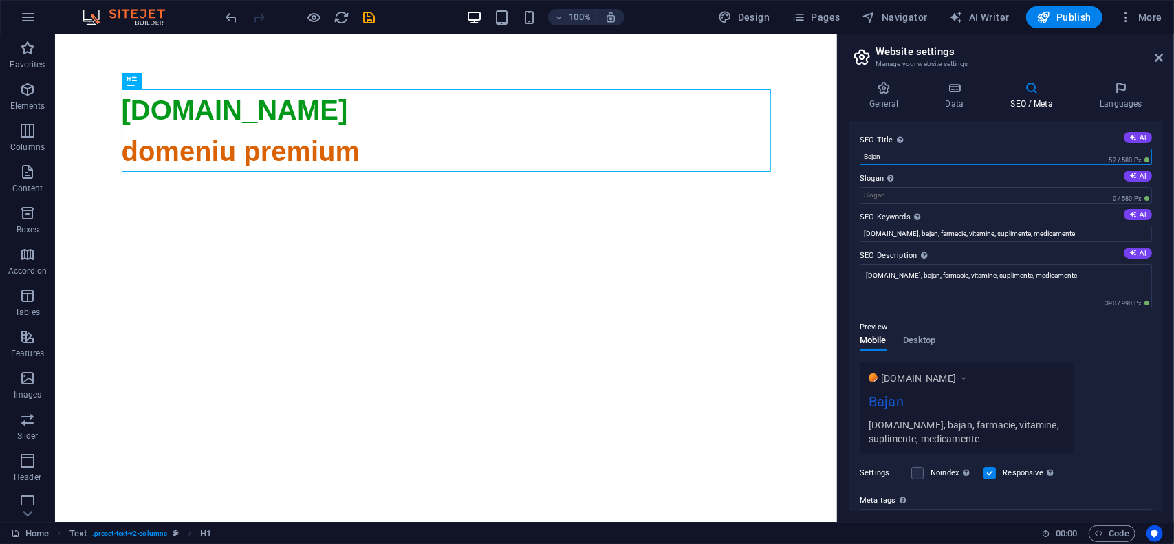
click at [966, 151] on input "Bajan" at bounding box center [1006, 157] width 292 height 17
paste input "bajan.ro"
type input "Bajan - bajan.ro"
click at [963, 135] on label "SEO Title The title of your website - make it something that stands out in sear…" at bounding box center [1006, 140] width 292 height 17
click at [963, 149] on input "Bajan - bajan.ro" at bounding box center [1006, 157] width 292 height 17
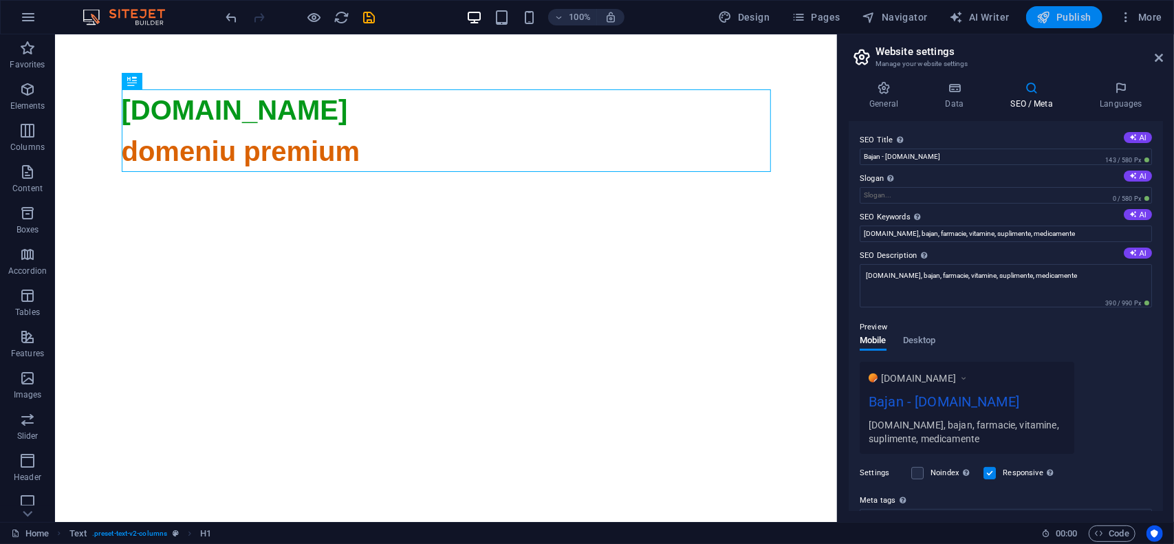
click at [1071, 16] on span "Publish" at bounding box center [1064, 17] width 54 height 14
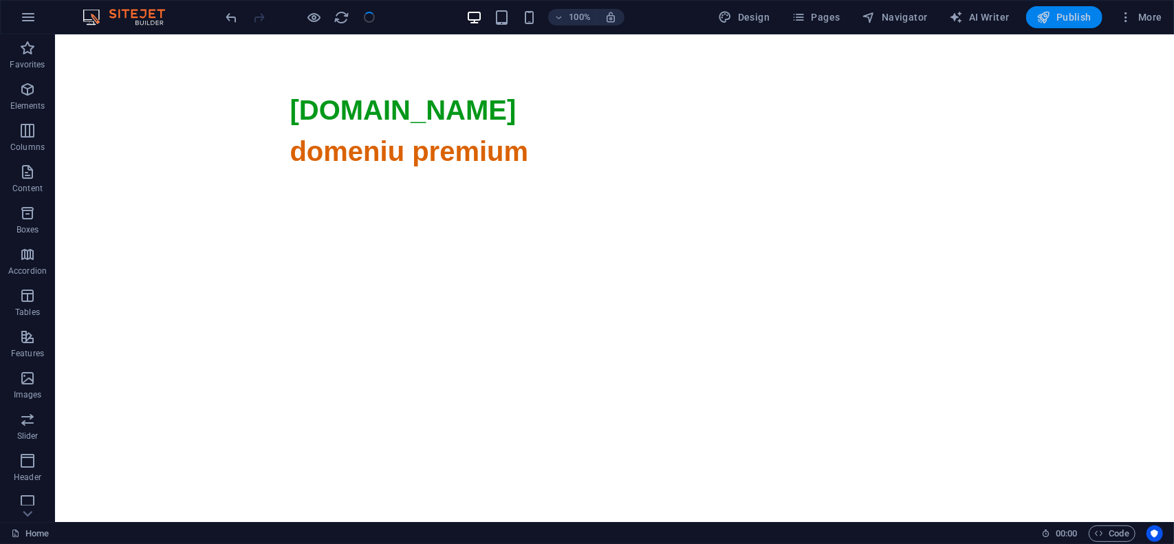
click at [1069, 20] on span "Publish" at bounding box center [1064, 17] width 54 height 14
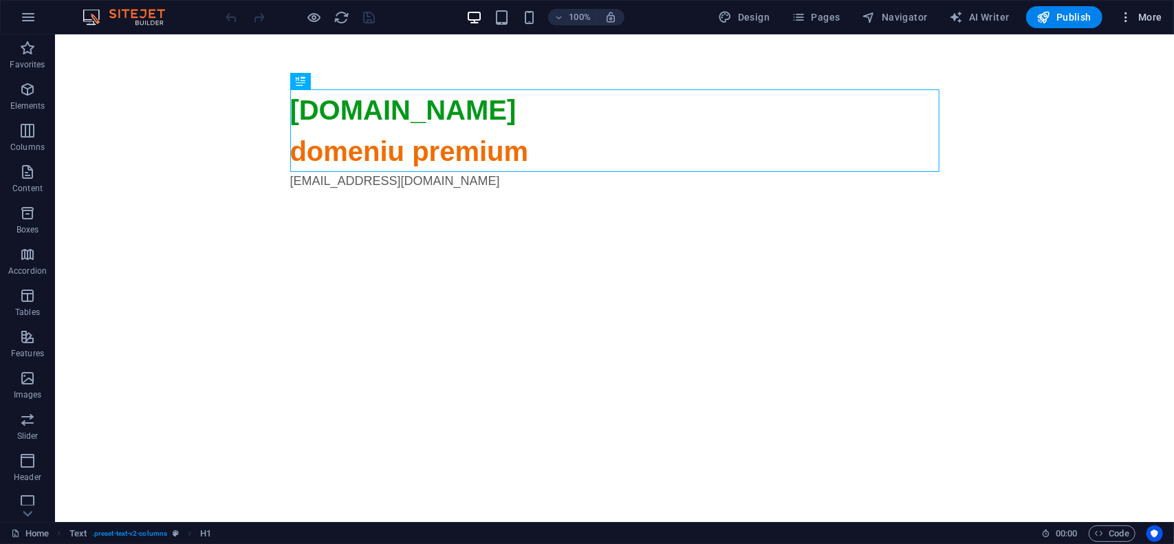
click at [1164, 23] on button "More" at bounding box center [1141, 17] width 54 height 22
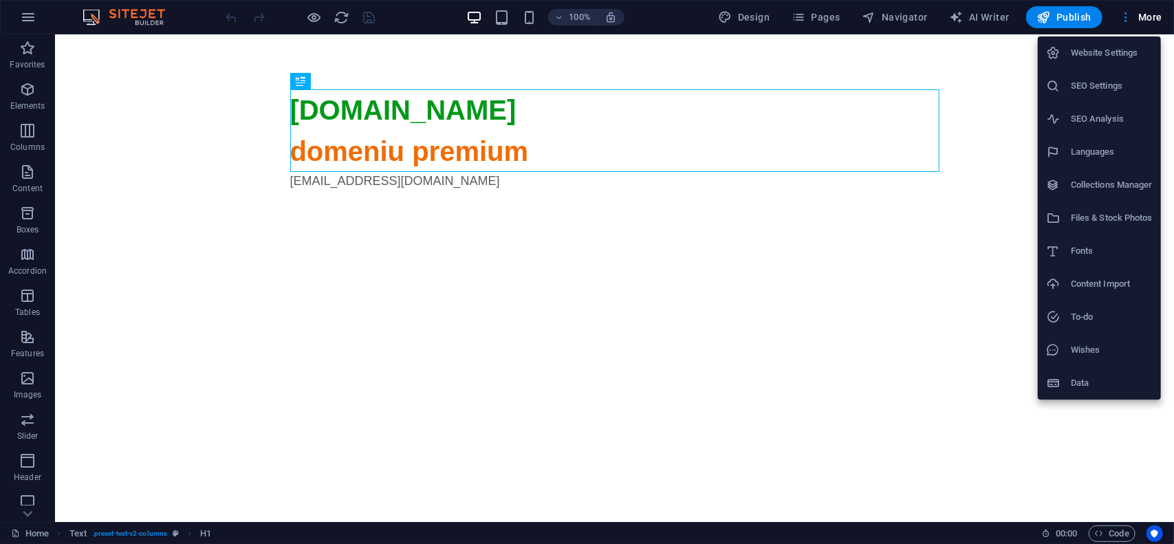
click at [1124, 56] on h6 "Website Settings" at bounding box center [1112, 53] width 82 height 17
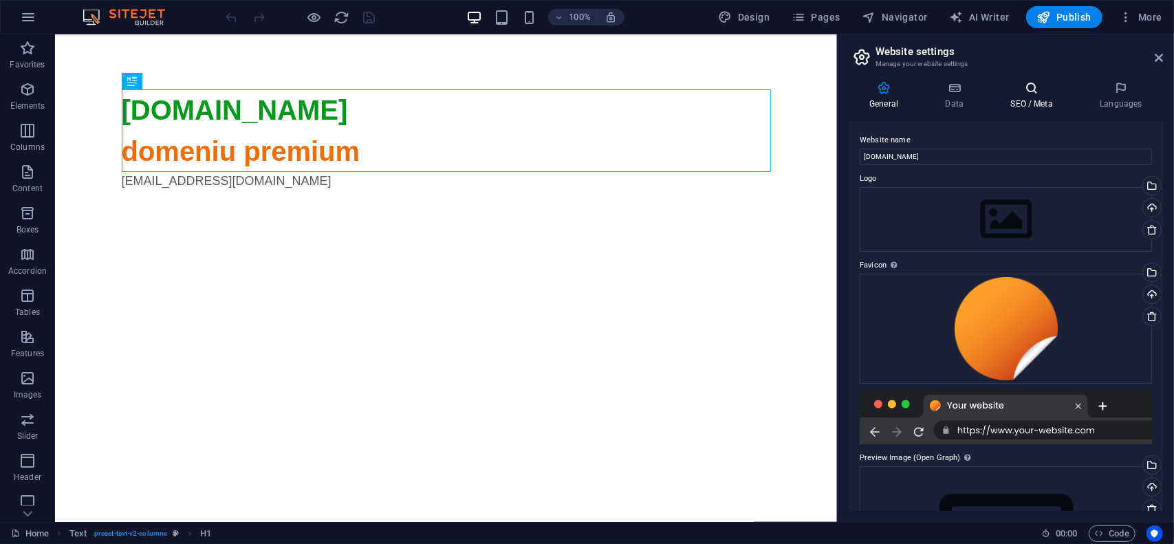
click at [1030, 81] on icon at bounding box center [1032, 88] width 84 height 14
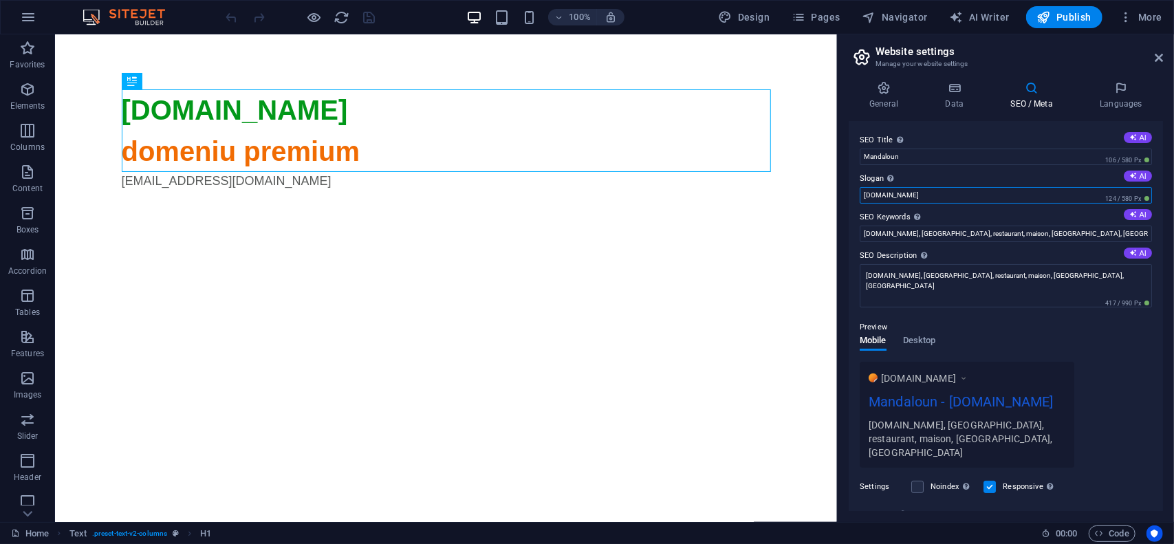
click at [970, 189] on input "mandaloun.ro" at bounding box center [1006, 195] width 292 height 17
click at [973, 157] on input "Mandaloun" at bounding box center [1006, 157] width 292 height 17
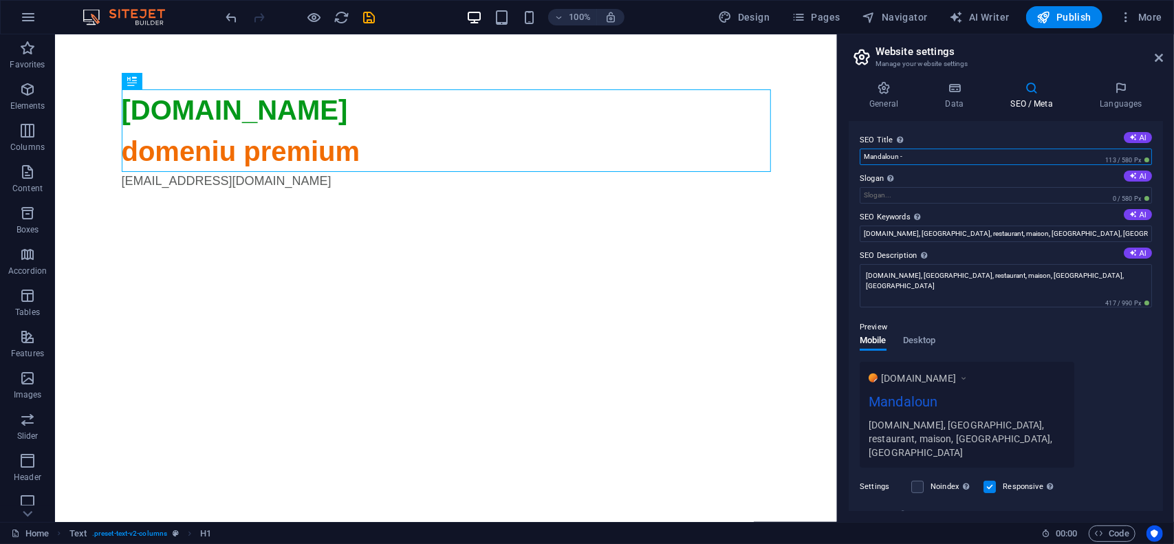
paste input "mandaloun.ro"
type input "Mandaloun - mandaloun.ro"
click at [1076, 16] on span "Publish" at bounding box center [1064, 17] width 54 height 14
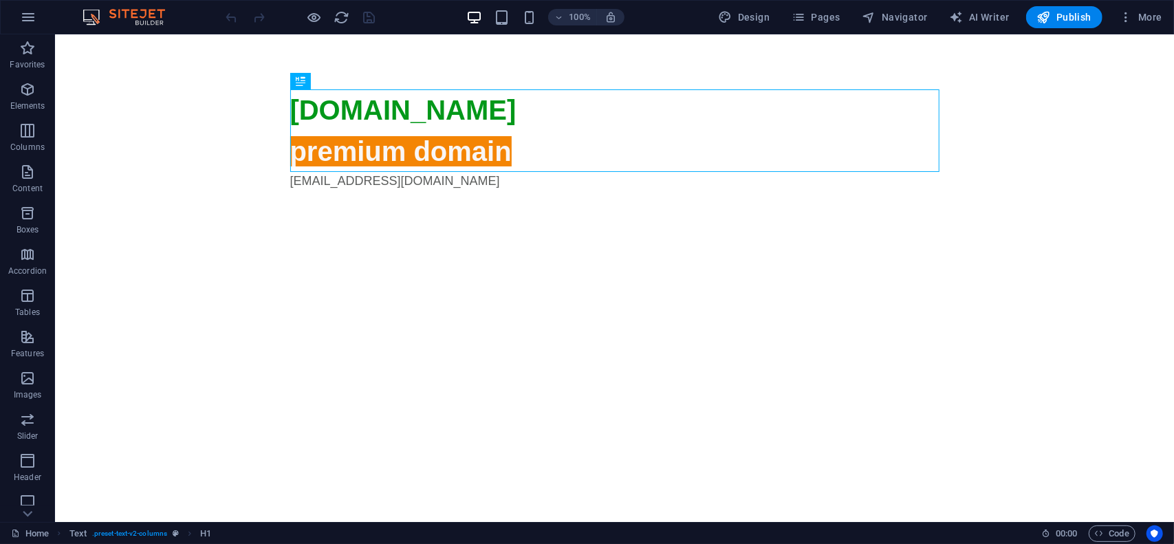
click at [1145, 28] on div "100% Design Pages Navigator AI Writer Publish More" at bounding box center [587, 17] width 1173 height 33
click at [1137, 19] on span "More" at bounding box center [1140, 17] width 43 height 14
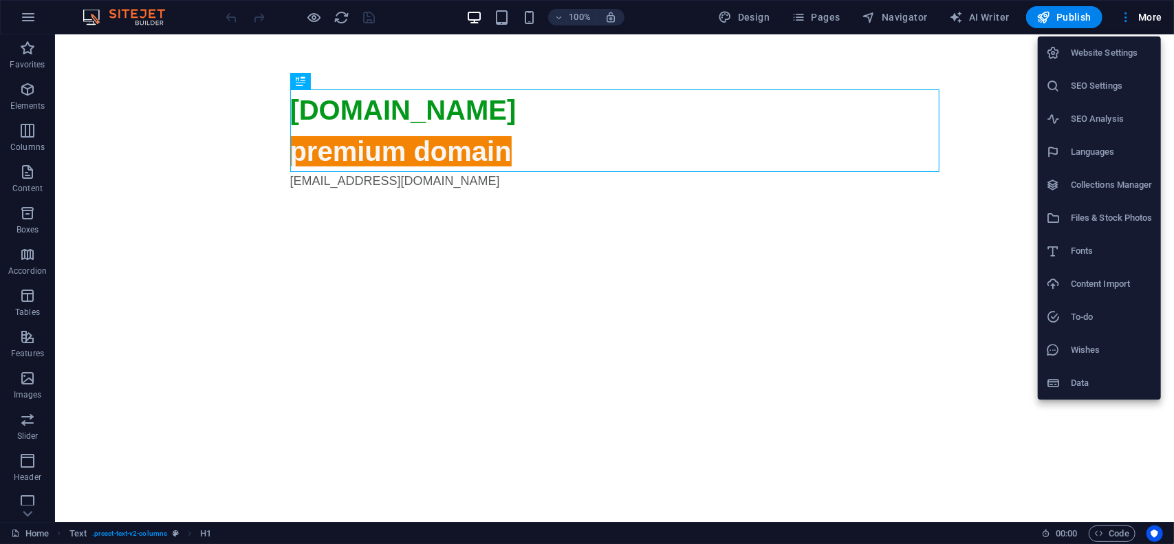
click at [1111, 54] on h6 "Website Settings" at bounding box center [1112, 53] width 82 height 17
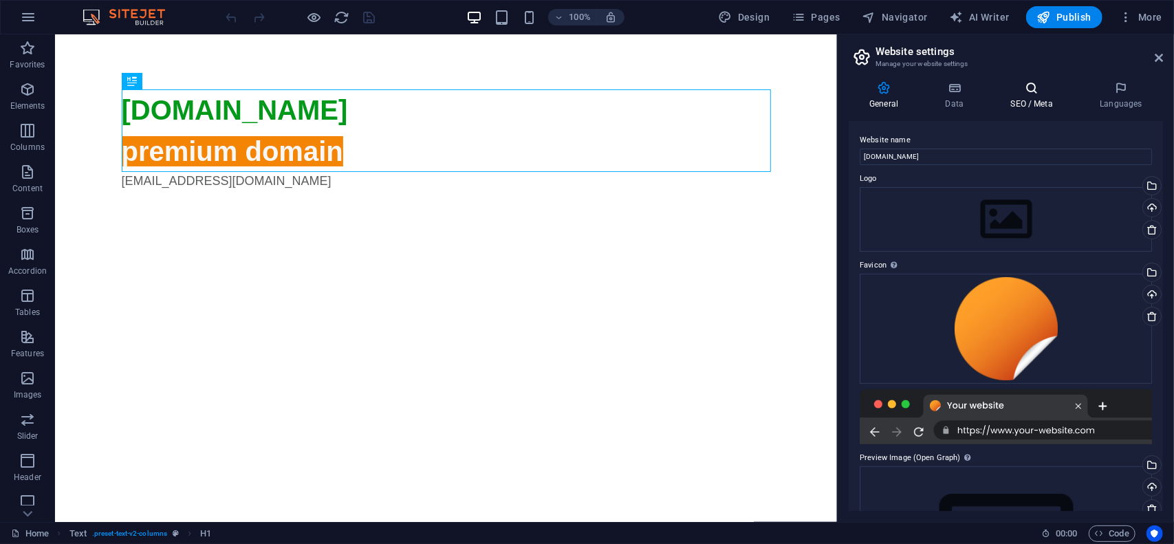
click at [1045, 92] on icon at bounding box center [1032, 88] width 84 height 14
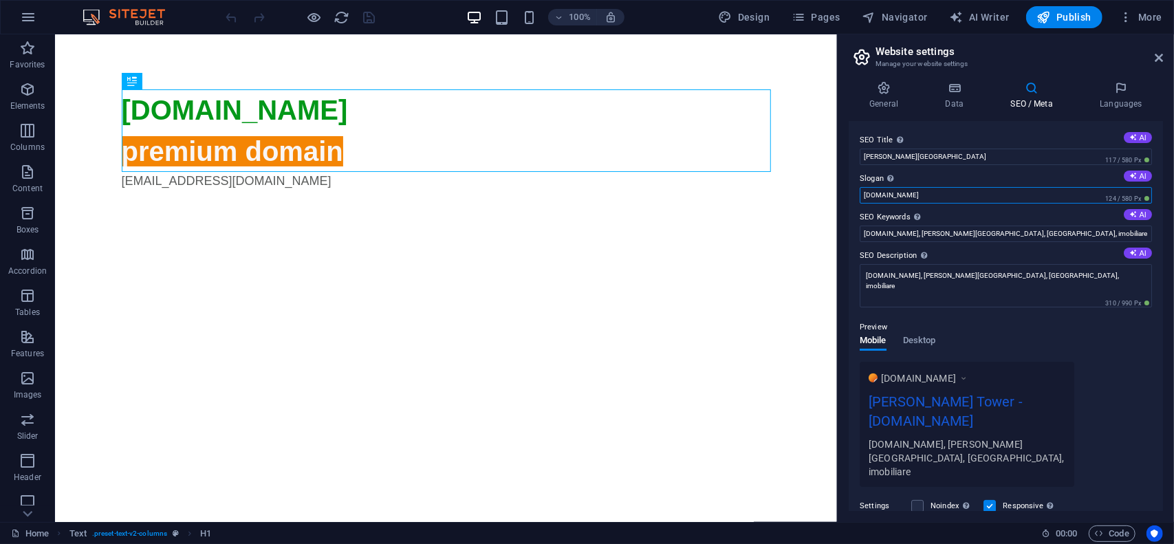
click at [947, 197] on input "[DOMAIN_NAME]" at bounding box center [1006, 195] width 292 height 17
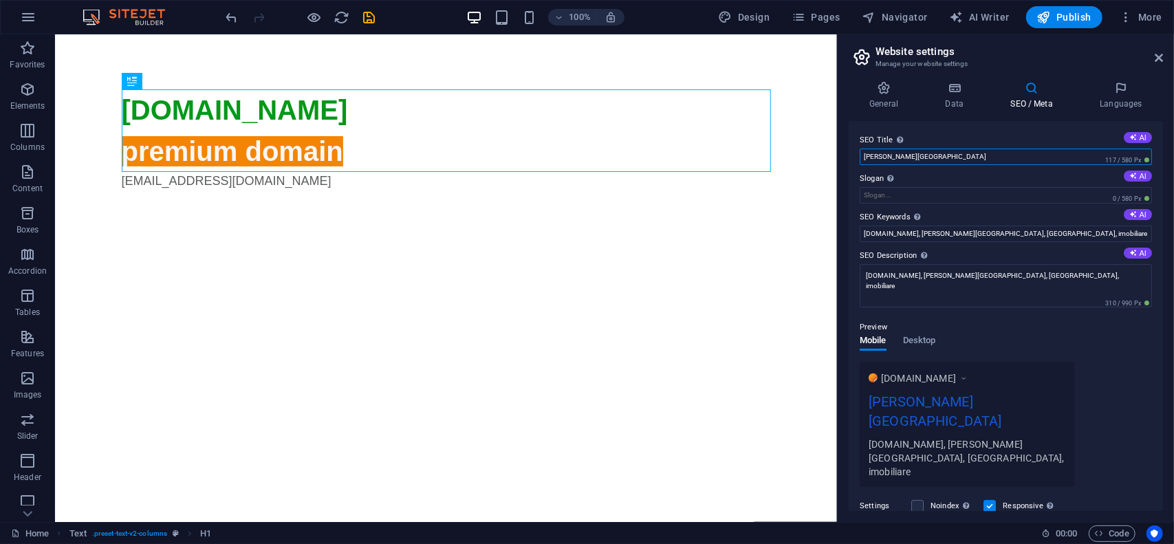
click at [942, 157] on input "[PERSON_NAME][GEOGRAPHIC_DATA]" at bounding box center [1006, 157] width 292 height 17
paste input "[DOMAIN_NAME]"
type input "[PERSON_NAME] Tower - [DOMAIN_NAME]"
click at [1069, 12] on span "Publish" at bounding box center [1064, 17] width 54 height 14
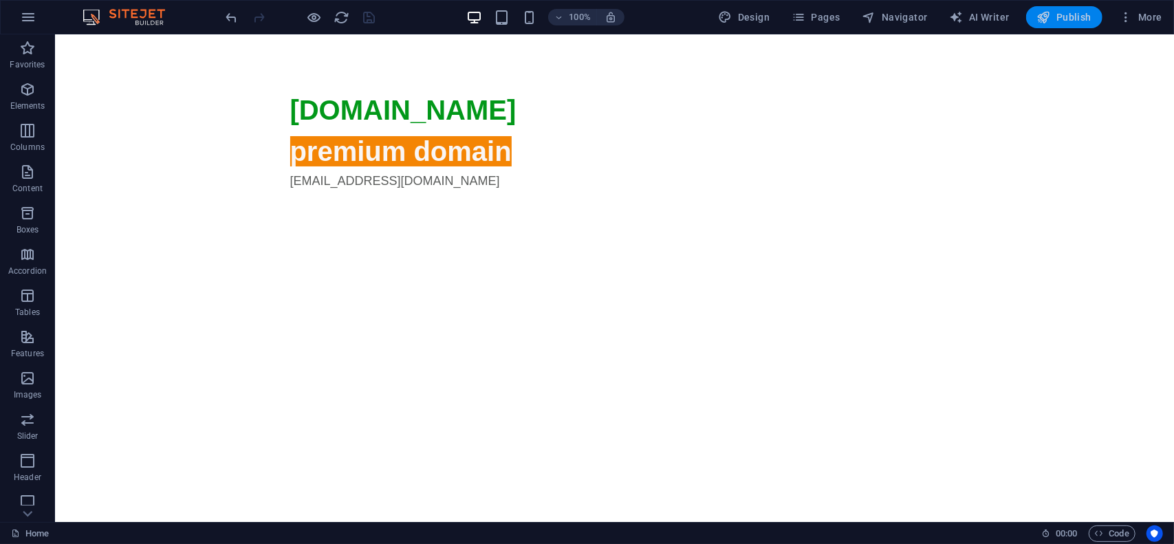
click at [1070, 19] on span "Publish" at bounding box center [1064, 17] width 54 height 14
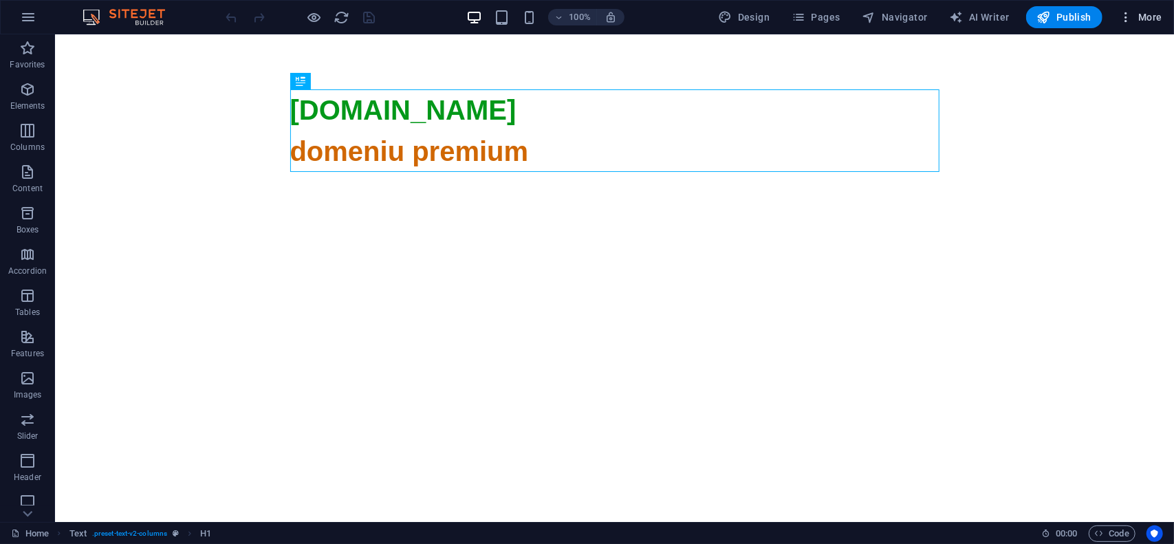
click at [1150, 12] on span "More" at bounding box center [1140, 17] width 43 height 14
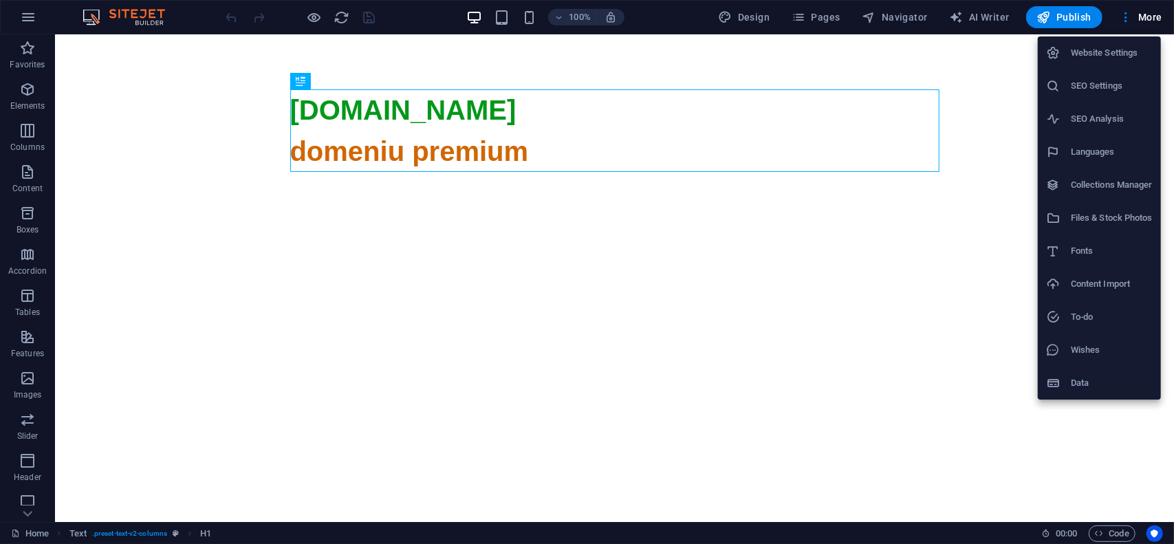
click at [1118, 52] on h6 "Website Settings" at bounding box center [1112, 53] width 82 height 17
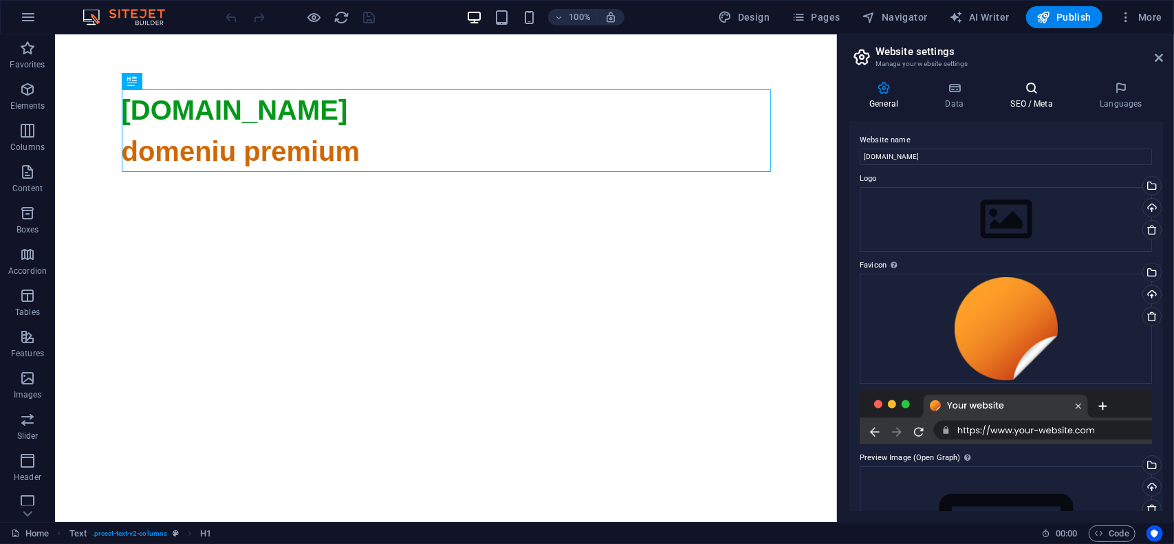
click at [1032, 88] on icon at bounding box center [1032, 88] width 84 height 14
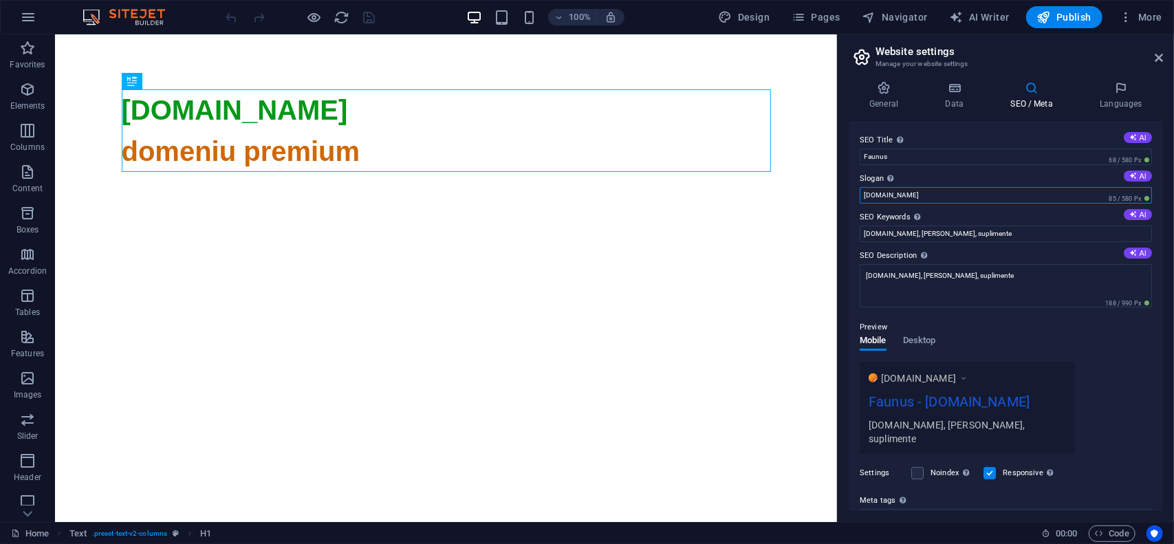
click at [949, 202] on input "faunus.ro" at bounding box center [1006, 195] width 292 height 17
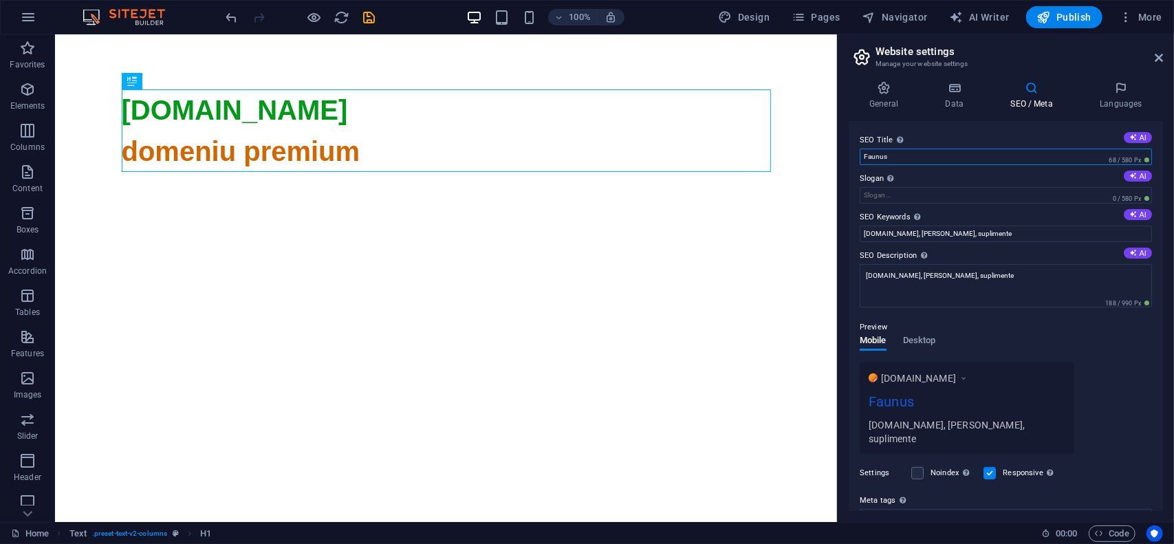
click at [945, 157] on input "Faunus" at bounding box center [1006, 157] width 292 height 17
paste input "faunus.ro"
type input "Faunus - faunus.ro"
click at [880, 94] on icon at bounding box center [884, 88] width 70 height 14
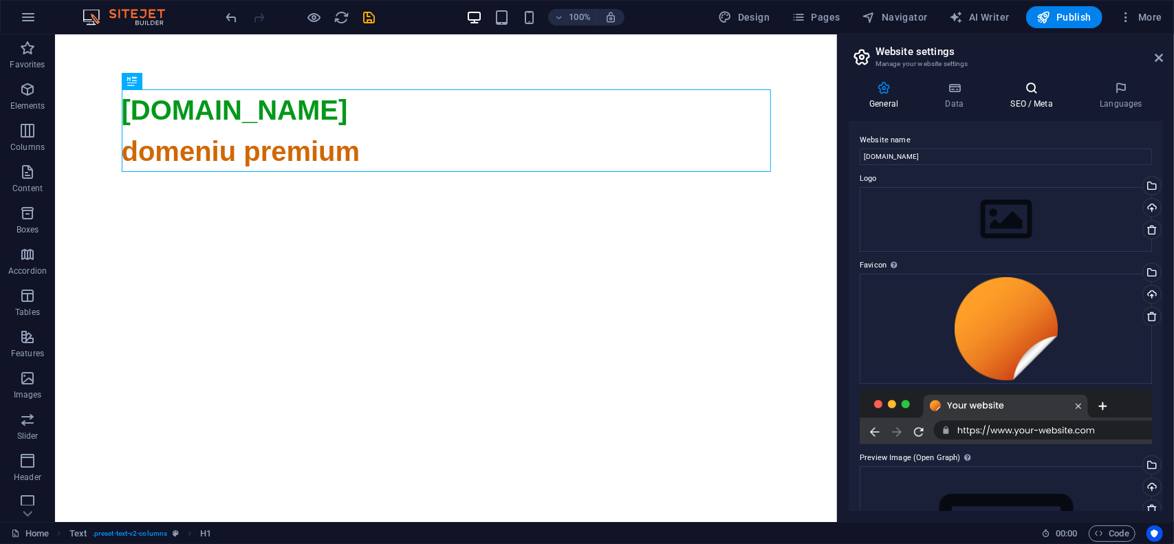
click at [1041, 98] on h4 "SEO / Meta" at bounding box center [1034, 95] width 89 height 29
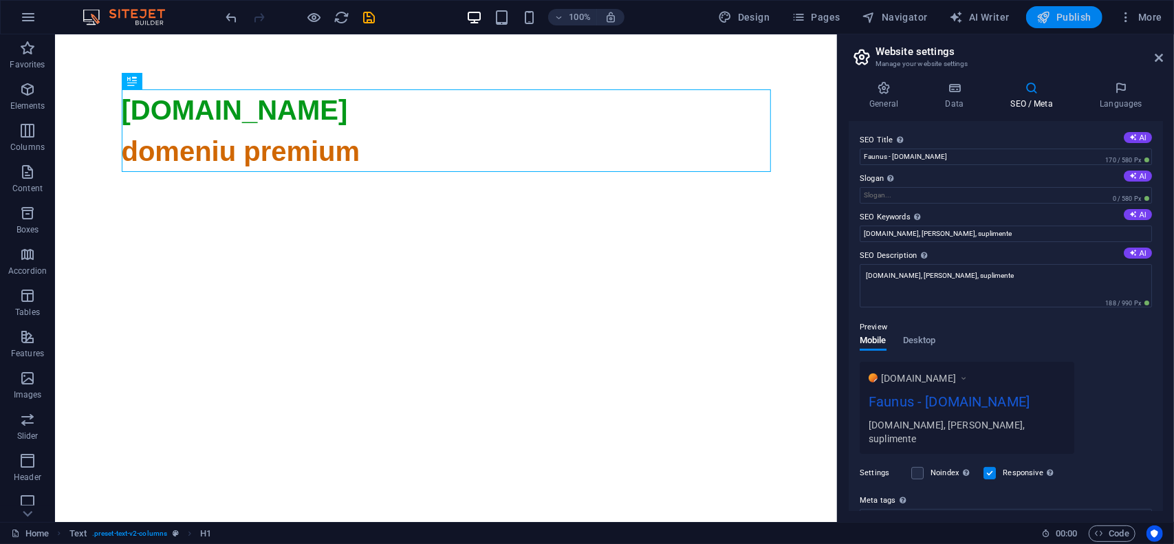
click at [1073, 22] on span "Publish" at bounding box center [1064, 17] width 54 height 14
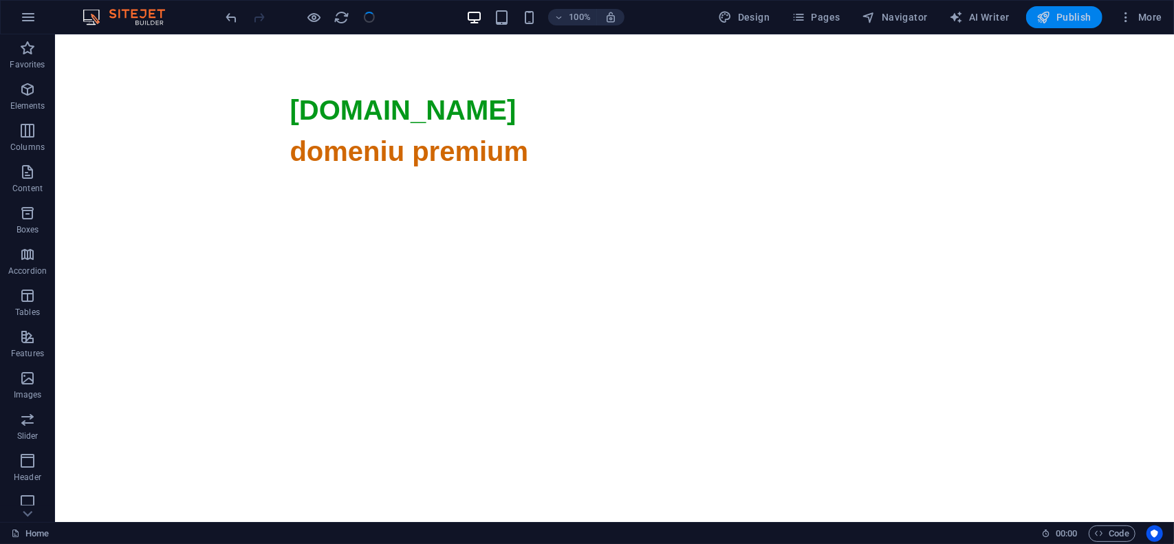
click at [1078, 17] on span "Publish" at bounding box center [1064, 17] width 54 height 14
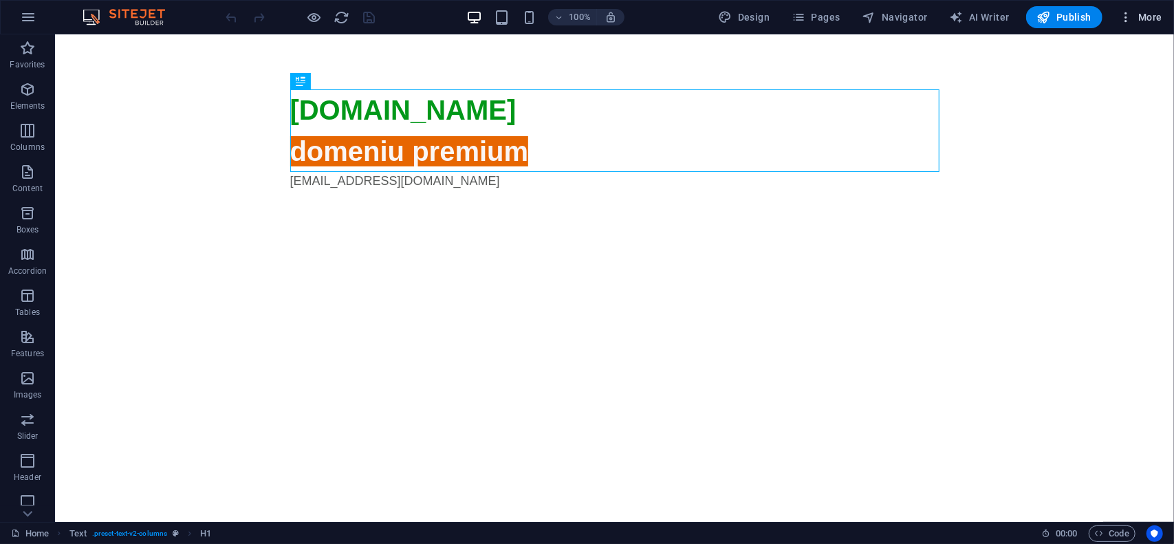
click at [1164, 20] on button "More" at bounding box center [1141, 17] width 54 height 22
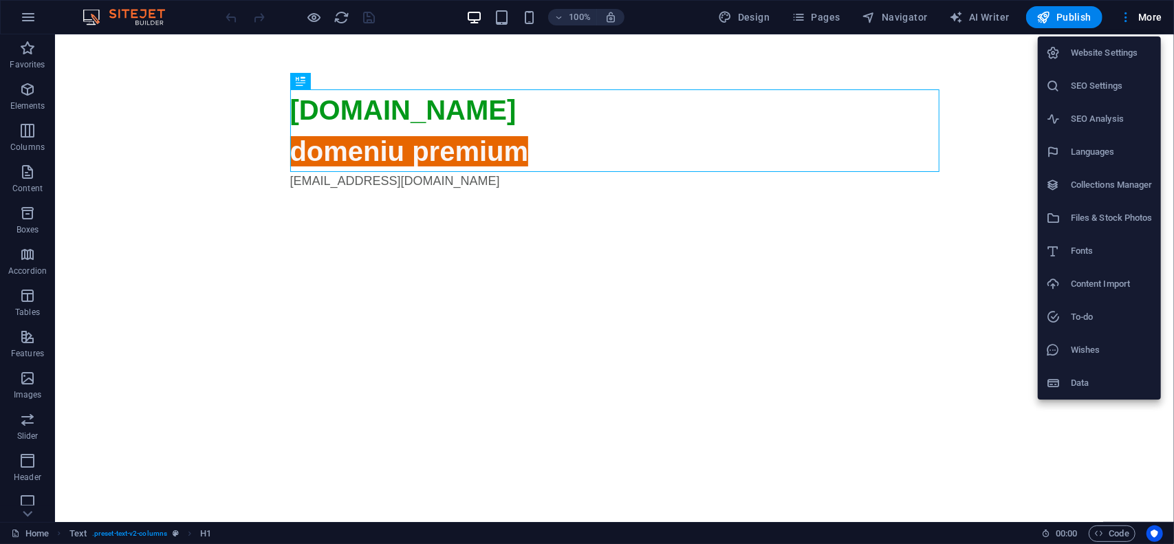
click at [1100, 60] on h6 "Website Settings" at bounding box center [1112, 53] width 82 height 17
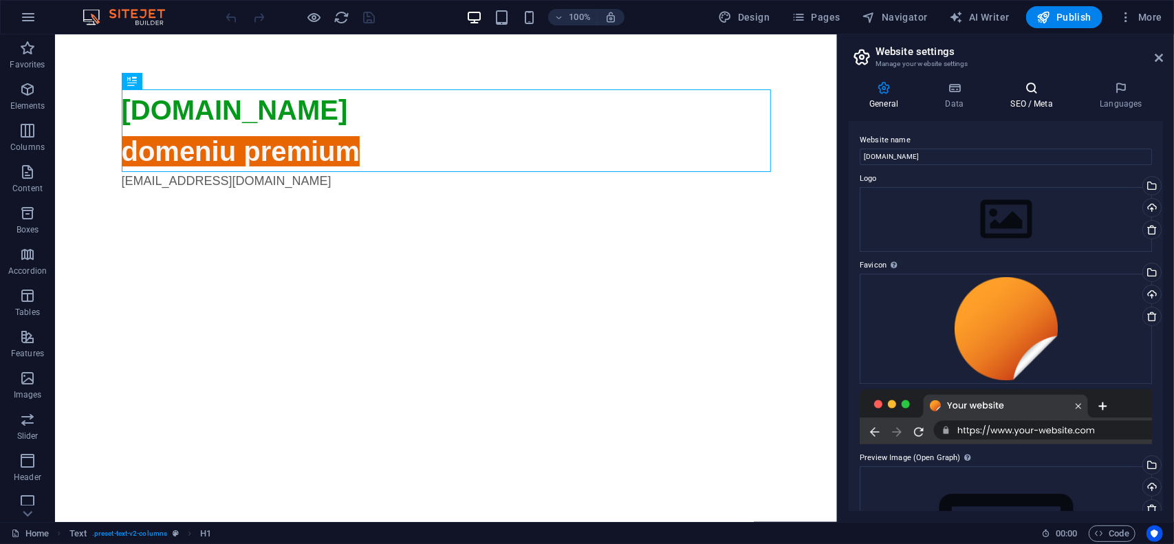
click at [1023, 93] on icon at bounding box center [1032, 88] width 84 height 14
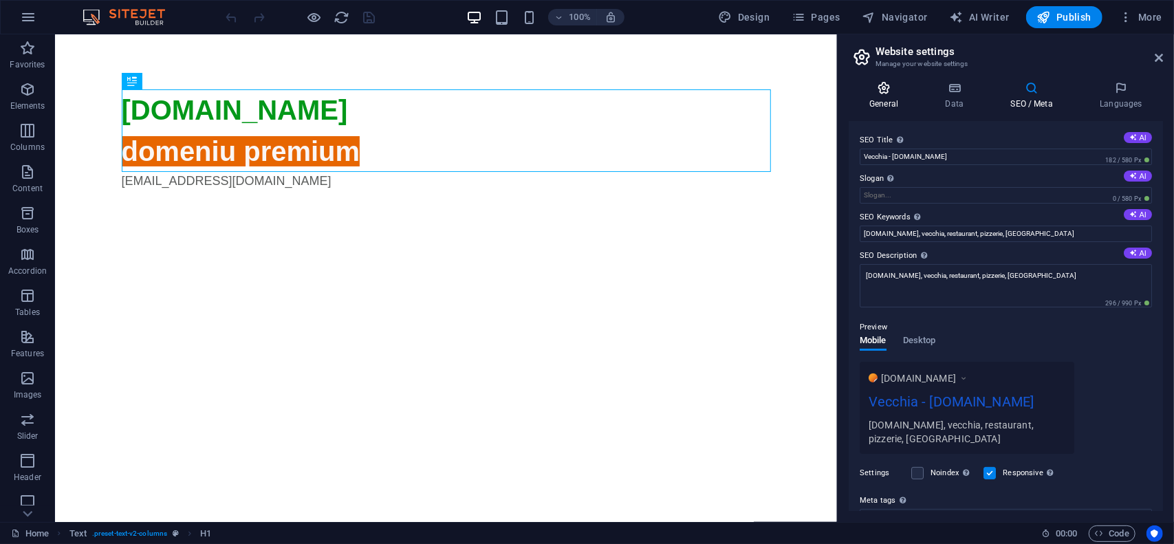
click at [889, 104] on h4 "General" at bounding box center [887, 95] width 76 height 29
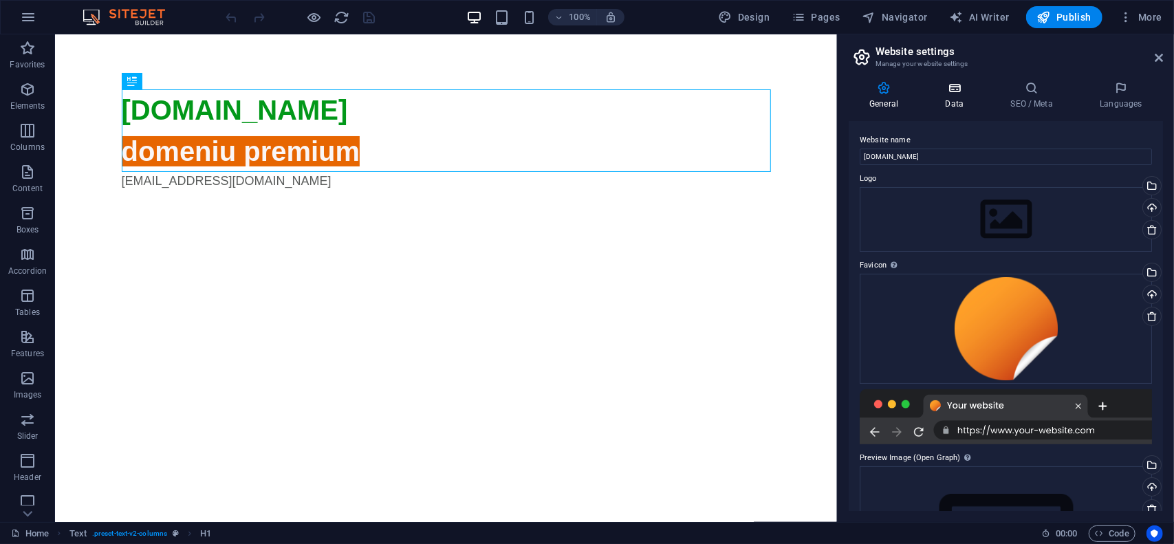
click at [959, 99] on h4 "Data" at bounding box center [956, 95] width 65 height 29
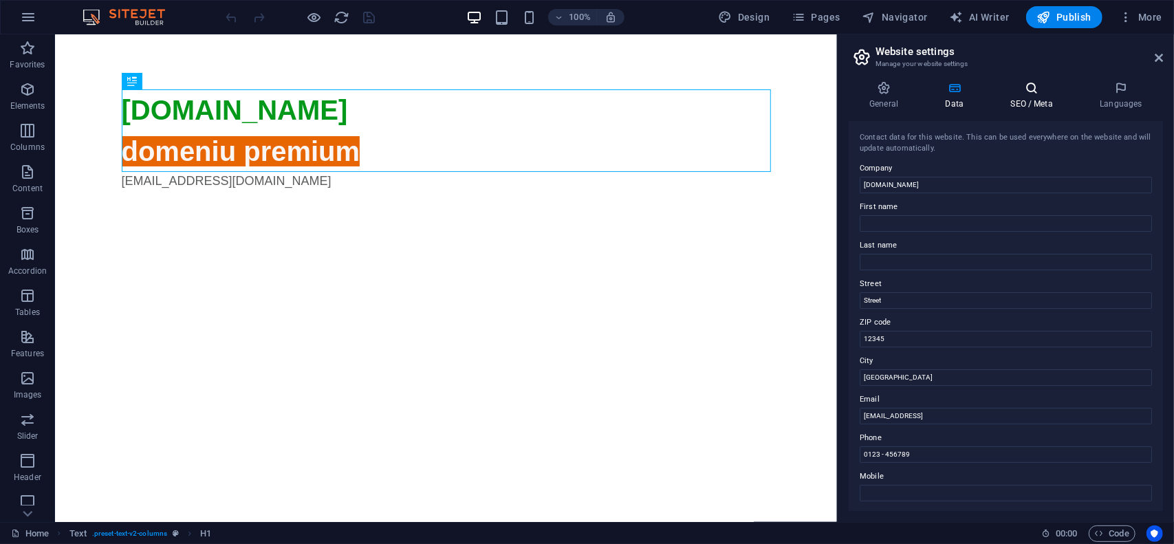
click at [1030, 93] on icon at bounding box center [1032, 88] width 84 height 14
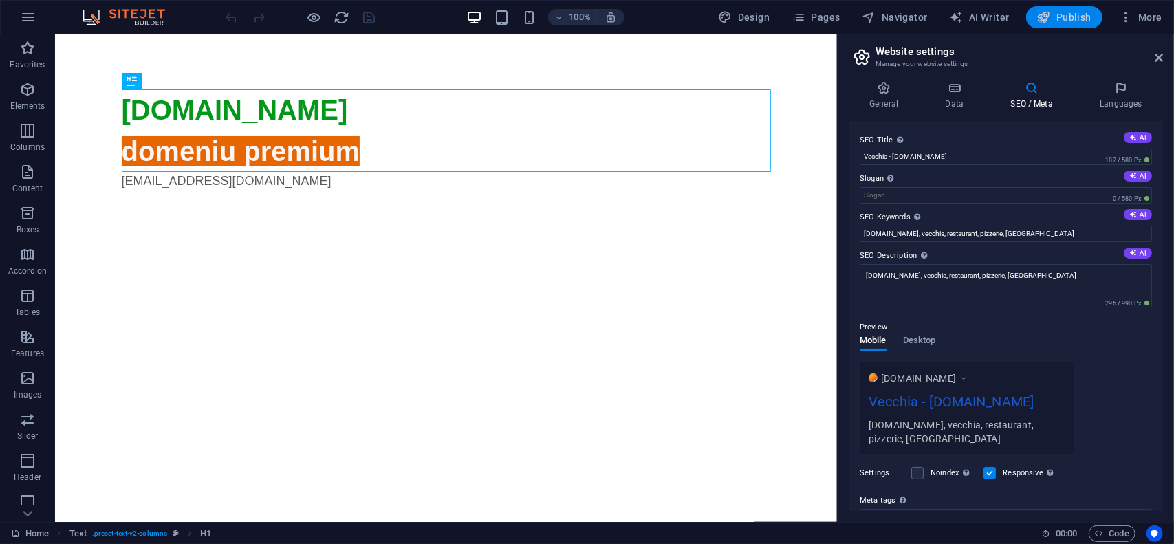
click at [1069, 14] on span "Publish" at bounding box center [1064, 17] width 54 height 14
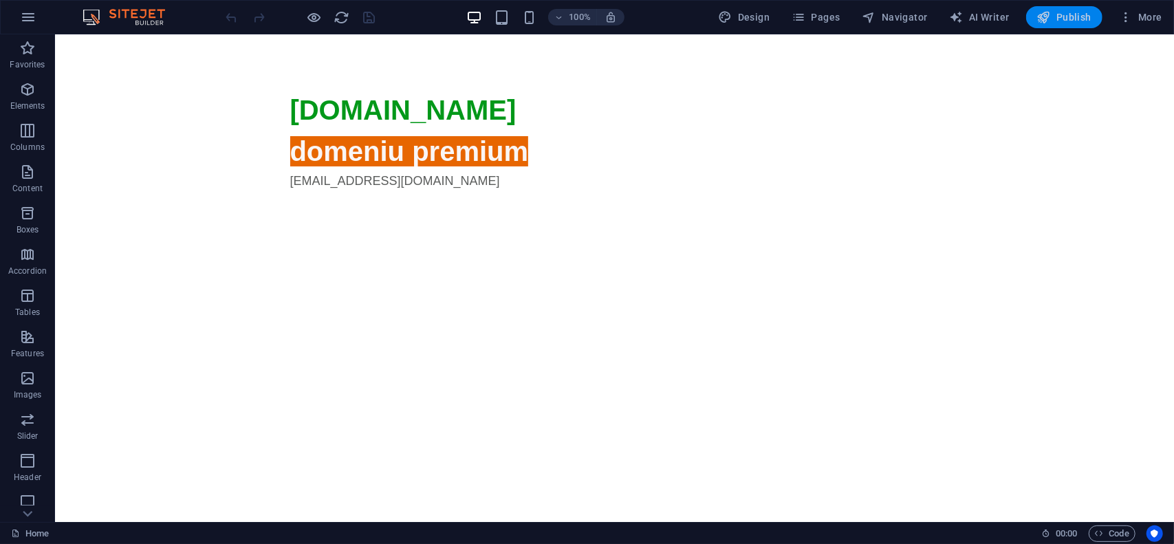
click at [1076, 15] on span "Publish" at bounding box center [1064, 17] width 54 height 14
